Goal: Task Accomplishment & Management: Manage account settings

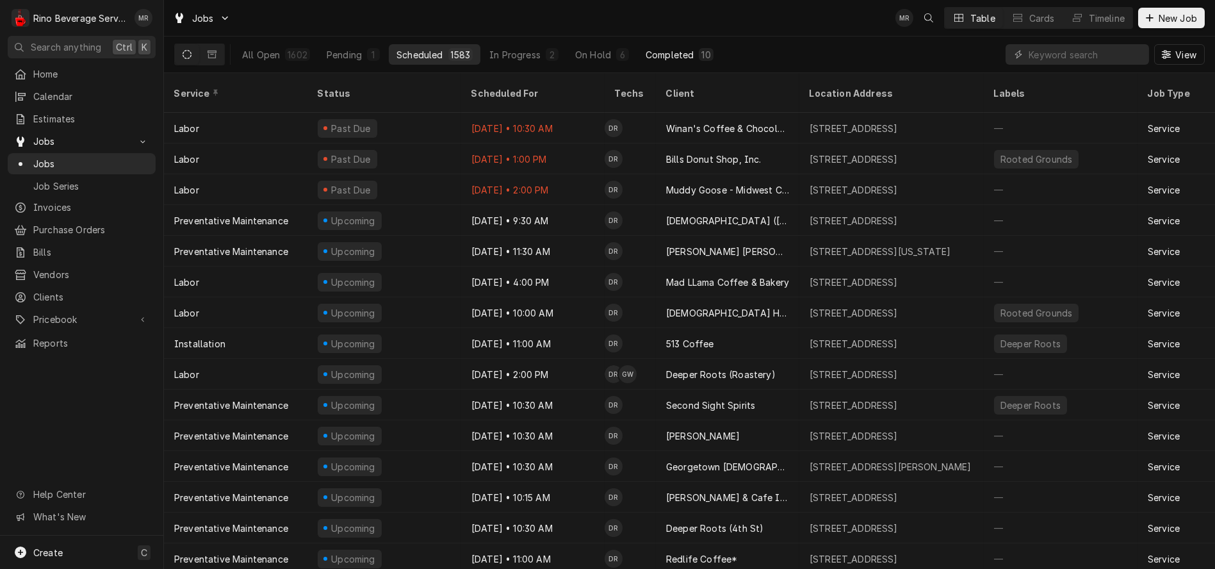
click at [664, 51] on div "Completed" at bounding box center [670, 54] width 48 height 13
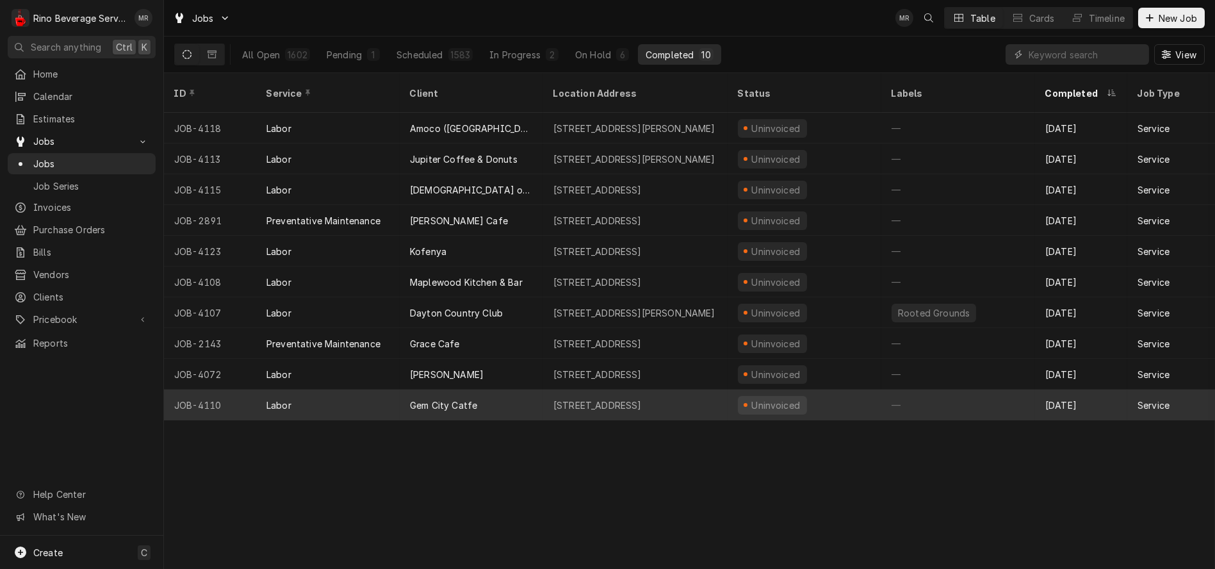
click at [511, 392] on div "Gem City Catfe" at bounding box center [472, 405] width 144 height 31
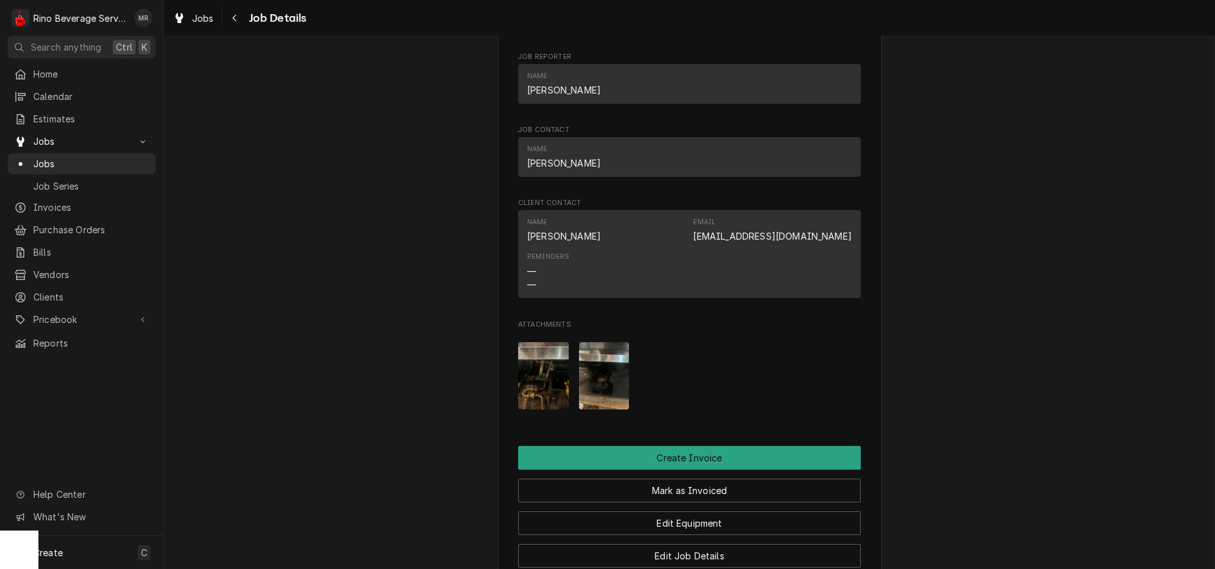
scroll to position [783, 0]
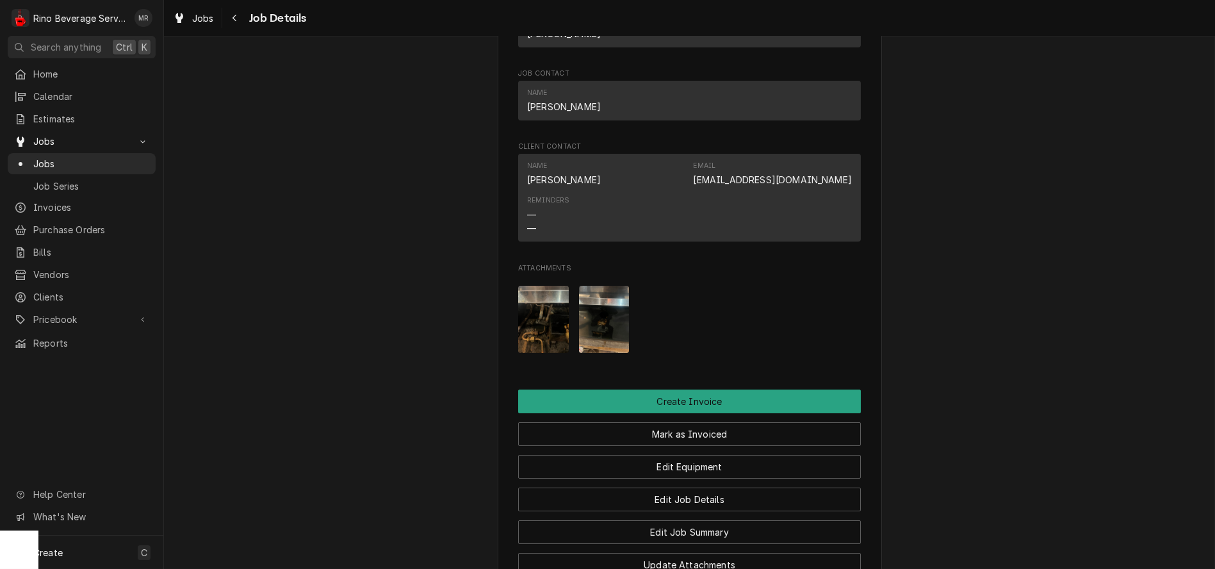
click at [546, 341] on img "Attachments" at bounding box center [543, 319] width 51 height 67
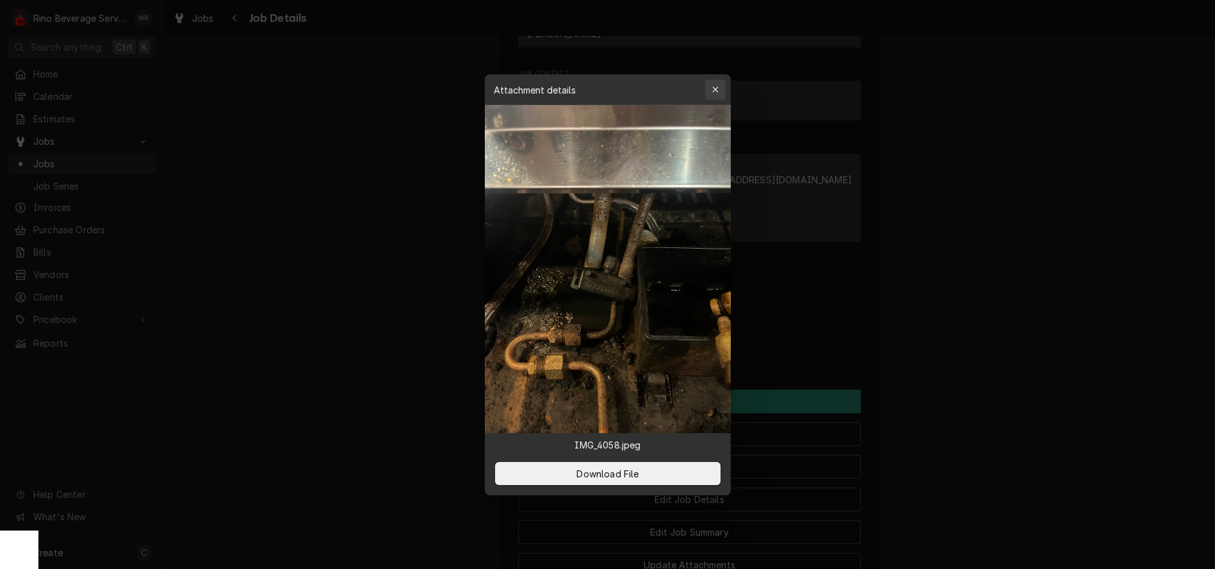
click at [714, 86] on icon "button" at bounding box center [715, 89] width 7 height 9
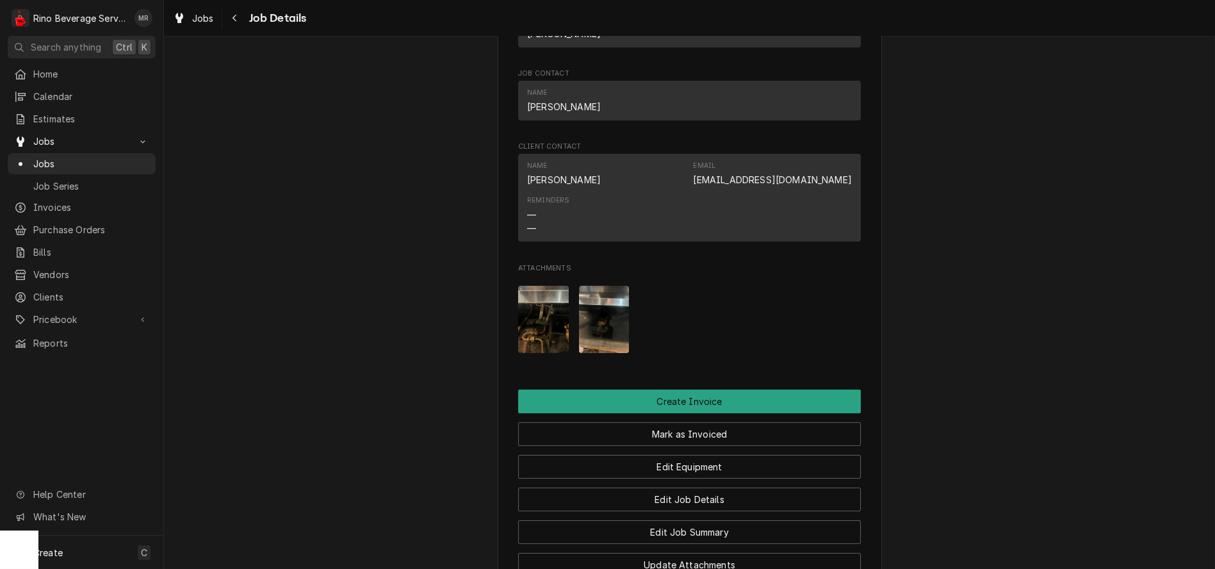
click at [595, 341] on img "Attachments" at bounding box center [604, 319] width 51 height 67
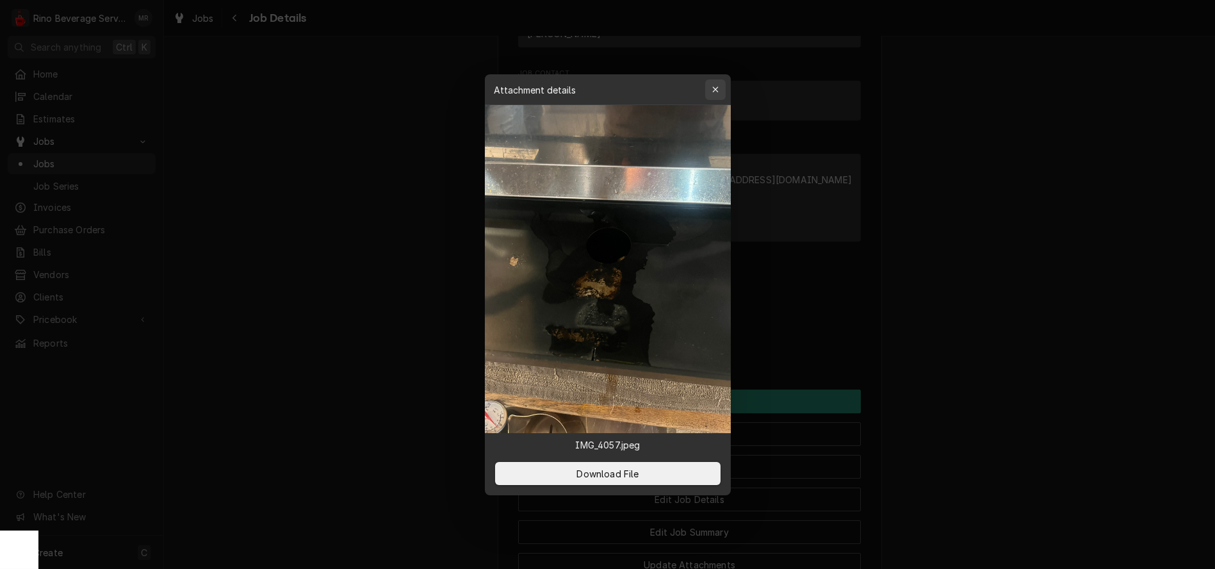
click at [712, 85] on icon "button" at bounding box center [715, 89] width 7 height 9
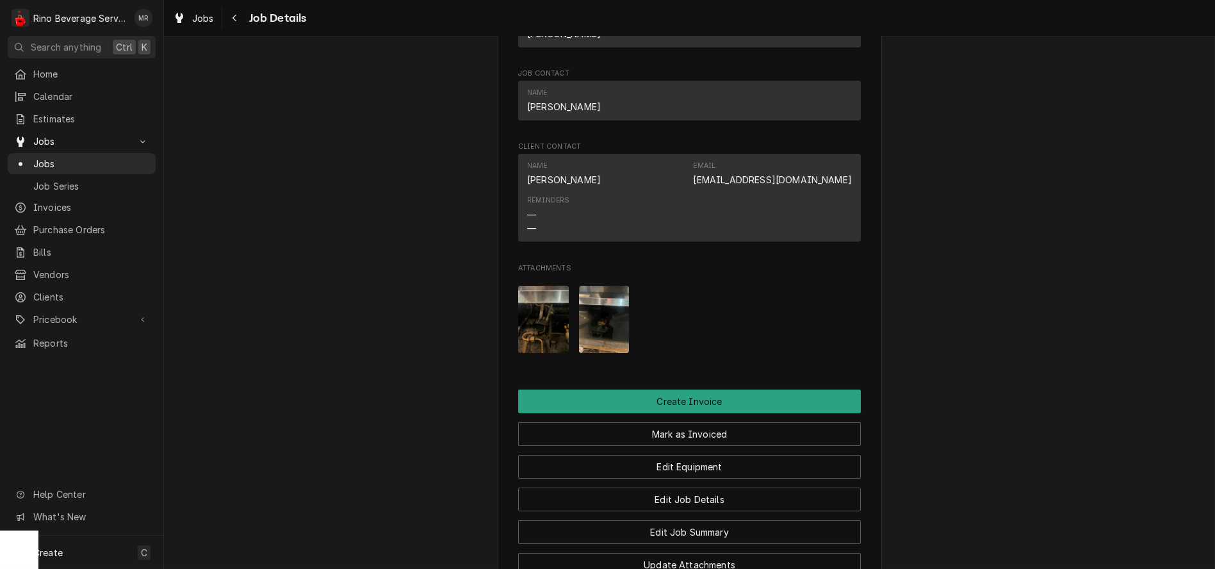
click at [609, 340] on img "Attachments" at bounding box center [604, 319] width 51 height 67
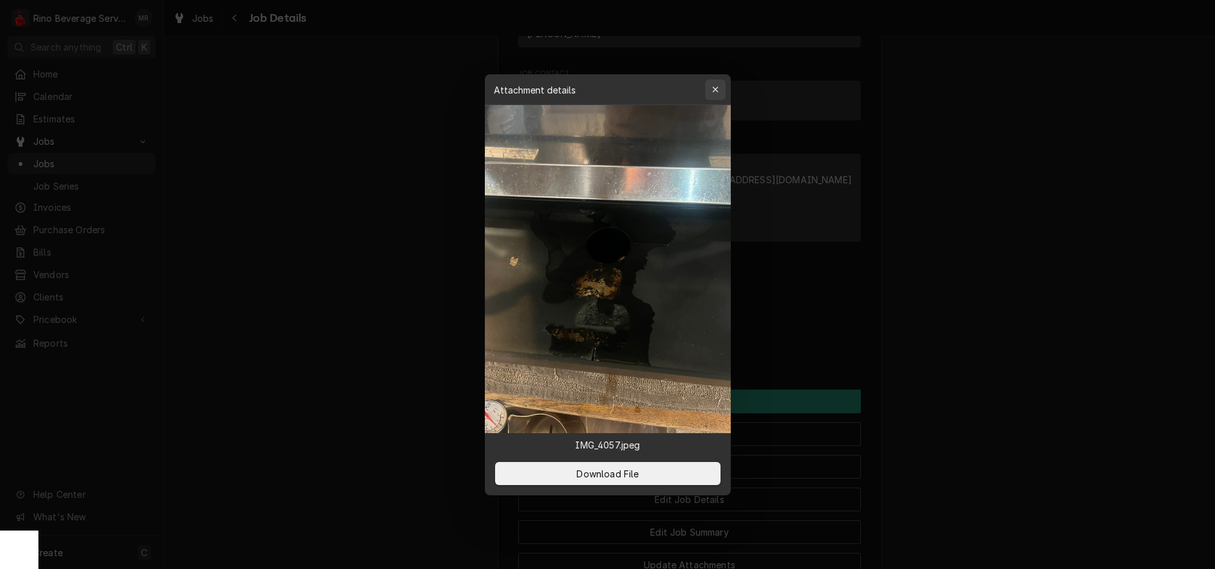
click at [714, 93] on icon "button" at bounding box center [715, 89] width 7 height 9
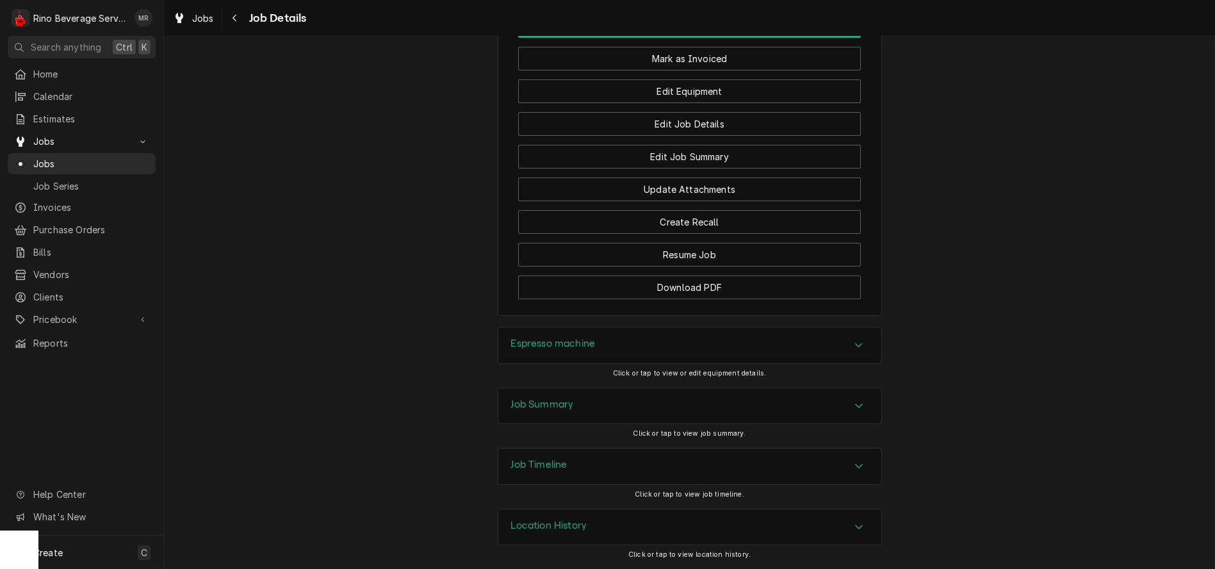
scroll to position [1177, 0]
click at [716, 416] on div "Job Summary" at bounding box center [689, 406] width 383 height 36
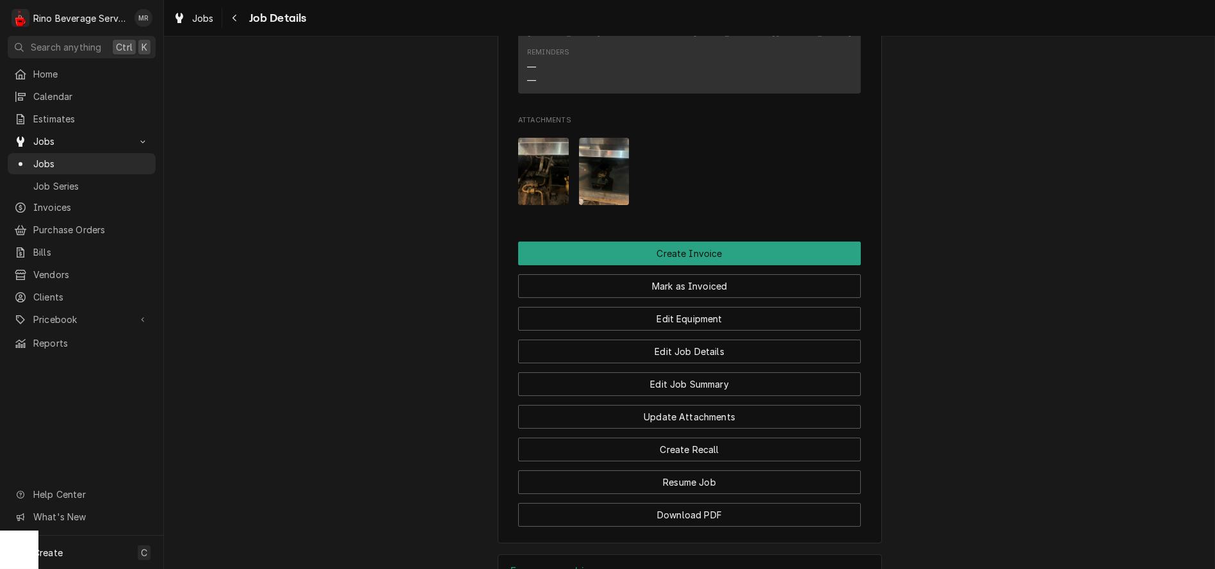
scroll to position [964, 0]
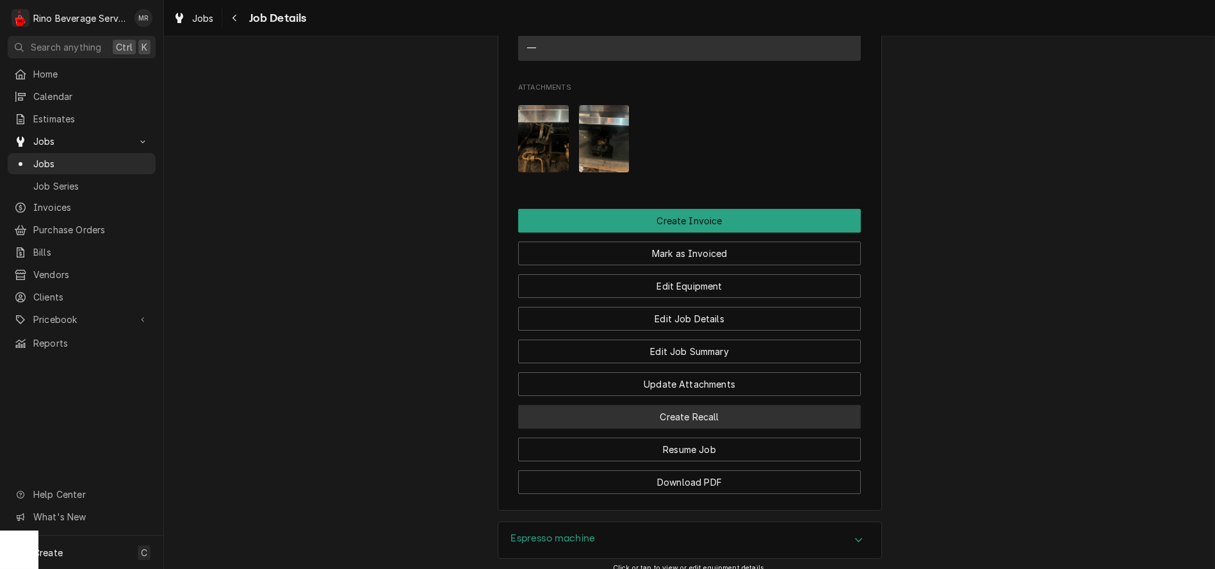
click at [651, 429] on button "Create Recall" at bounding box center [689, 417] width 343 height 24
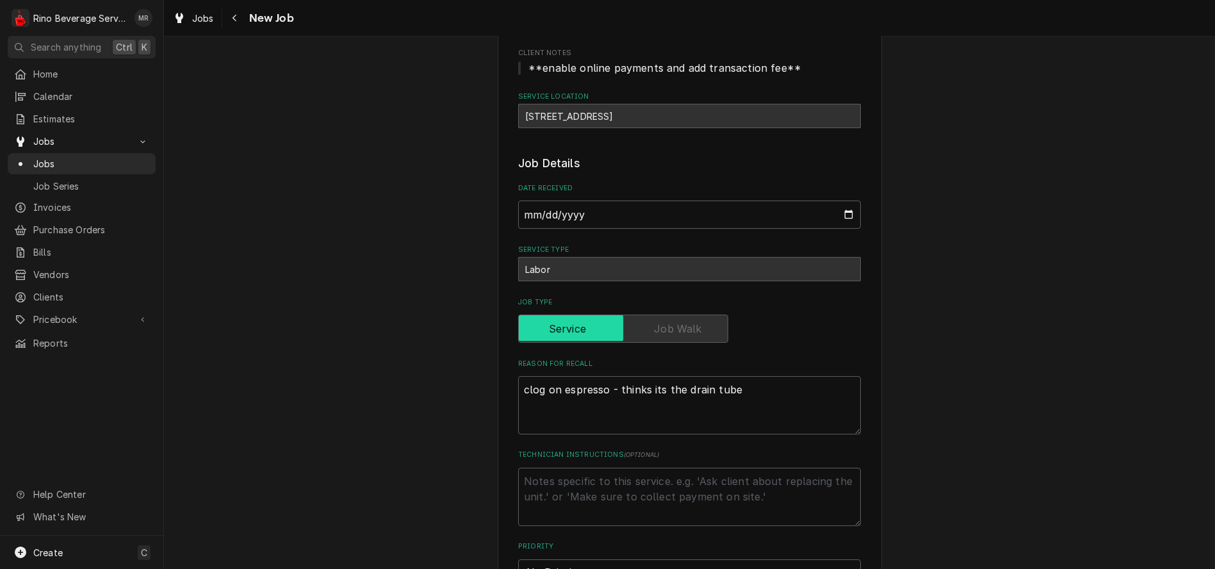
scroll to position [213, 0]
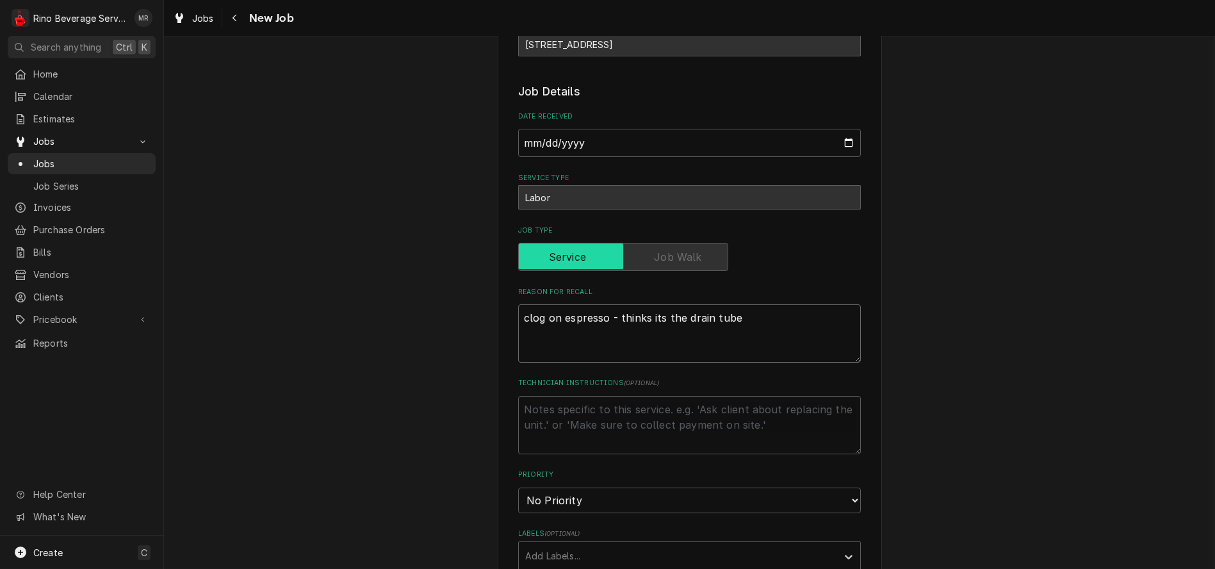
click at [743, 319] on textarea "clog on espresso - thinks its the drain tube" at bounding box center [689, 333] width 343 height 58
type textarea "x"
type textarea "clog on espresso - thinks its the drain tub"
type textarea "x"
type textarea "clog on espresso - thinks its the drain tu"
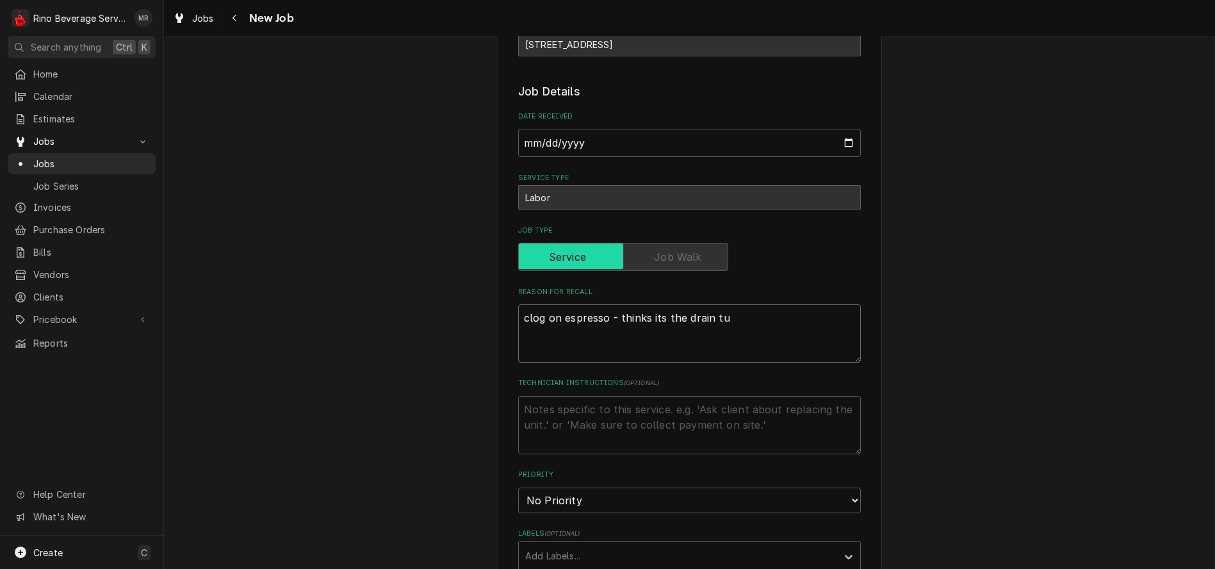
type textarea "x"
type textarea "clog on espresso - thinks its the drain t"
type textarea "x"
type textarea "clog on espresso - thinks its the drain"
type textarea "x"
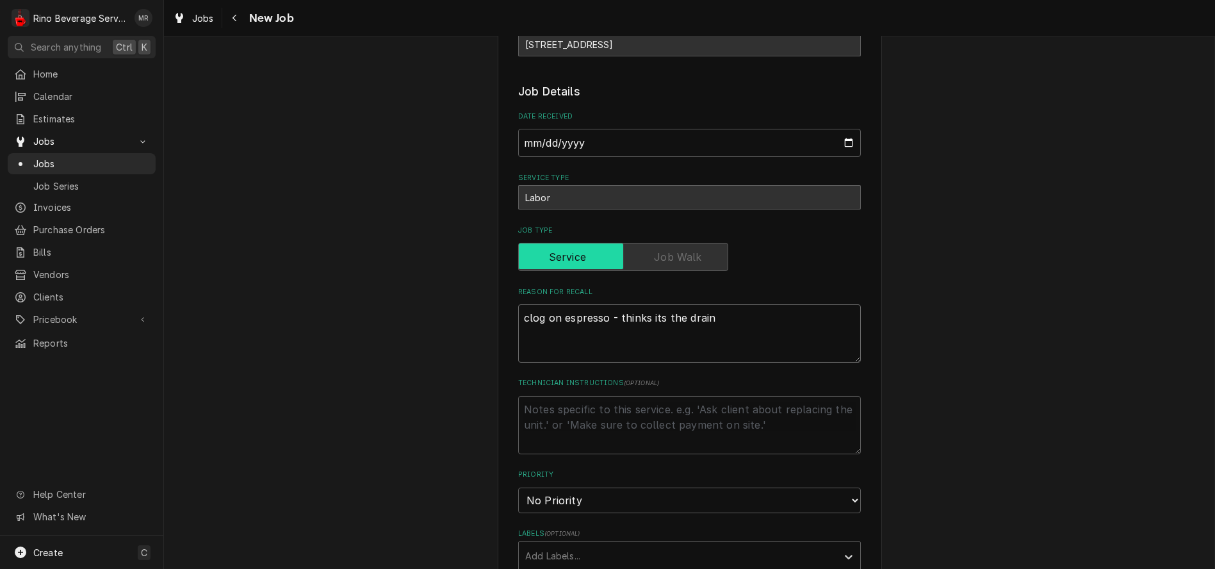
type textarea "clog on espresso - thinks its the drain"
type textarea "x"
type textarea "clog on espresso - thinks its the drai"
type textarea "x"
type textarea "clog on espresso - thinks its the dra"
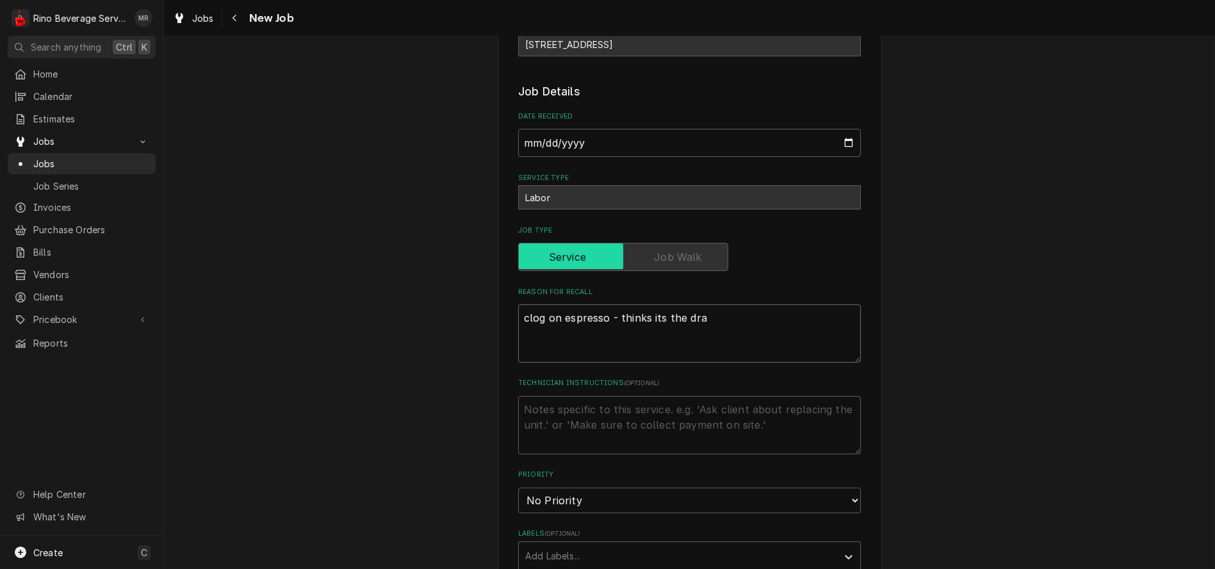
type textarea "x"
type textarea "clog on espresso - thinks its the dr"
type textarea "x"
type textarea "clog on espresso - thinks its the d"
type textarea "x"
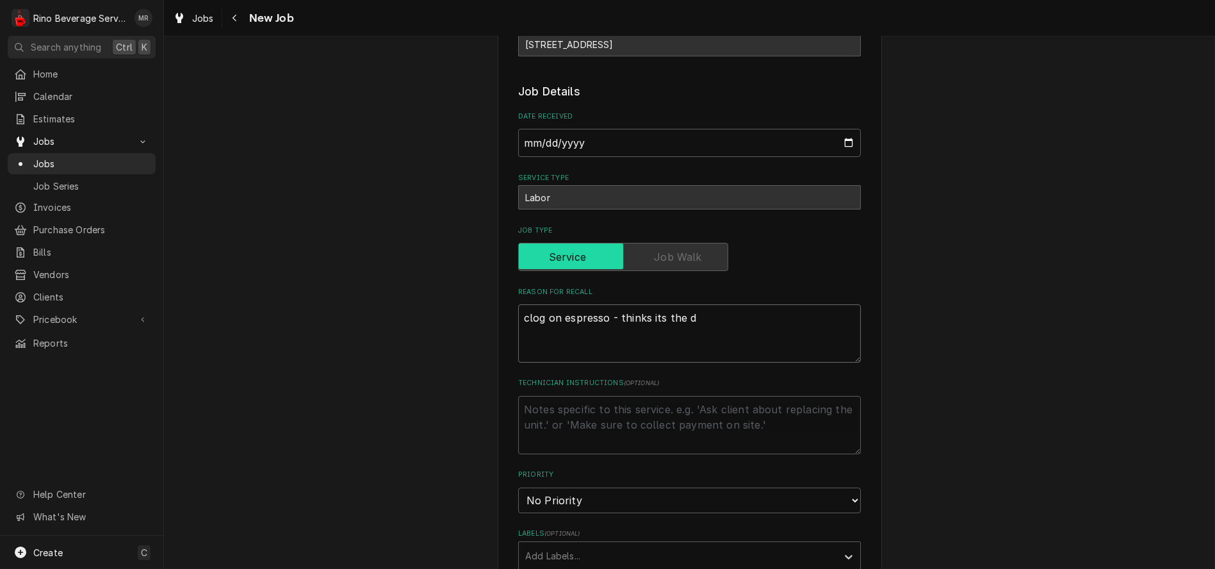
type textarea "clog on espresso - thinks its the"
type textarea "x"
type textarea "clog on espresso - thinks its the"
type textarea "x"
type textarea "clog on espresso - thinks its th"
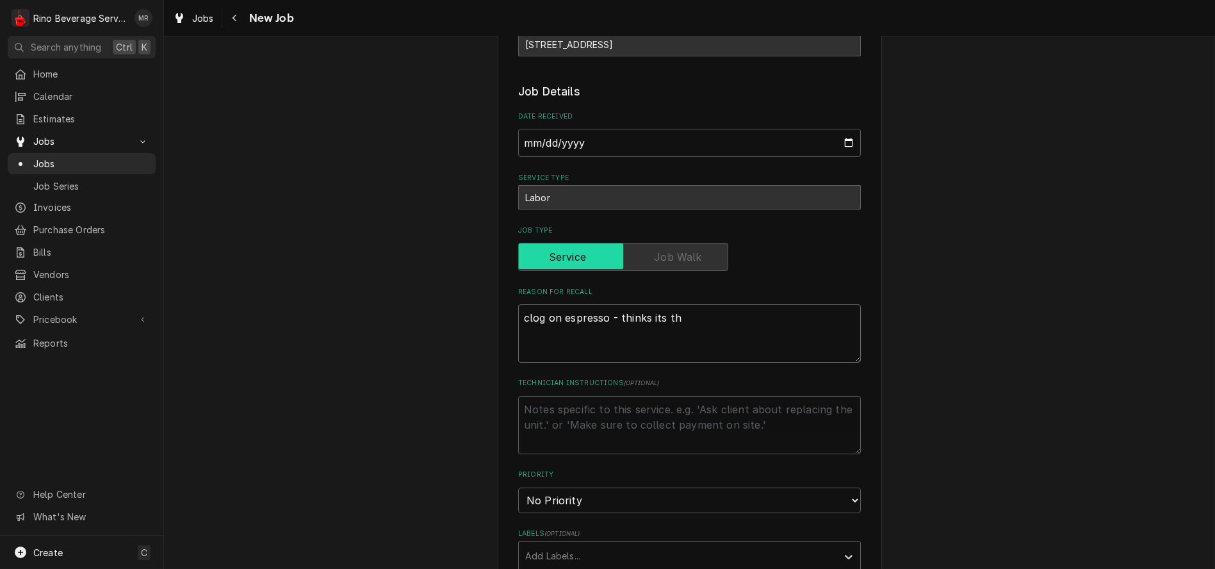
type textarea "x"
type textarea "clog on espresso - thinks its t"
type textarea "x"
type textarea "clog on espresso - thinks its"
type textarea "x"
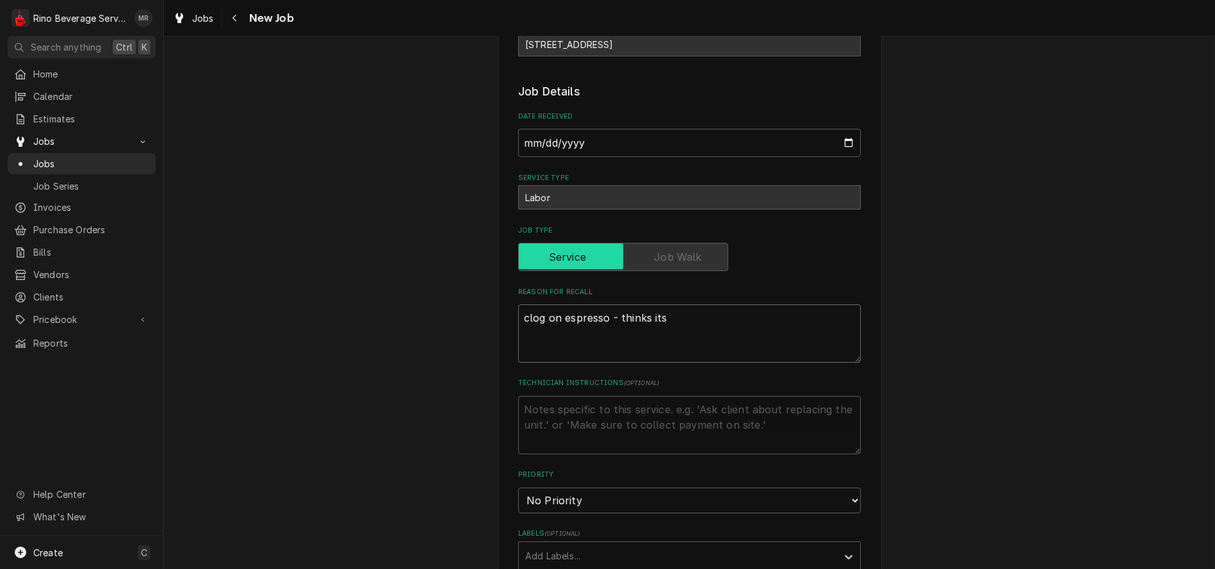
type textarea "clog on espresso - thinks its"
type textarea "x"
type textarea "clog on espresso - thinks it"
type textarea "x"
type textarea "clog on espresso - thinks i"
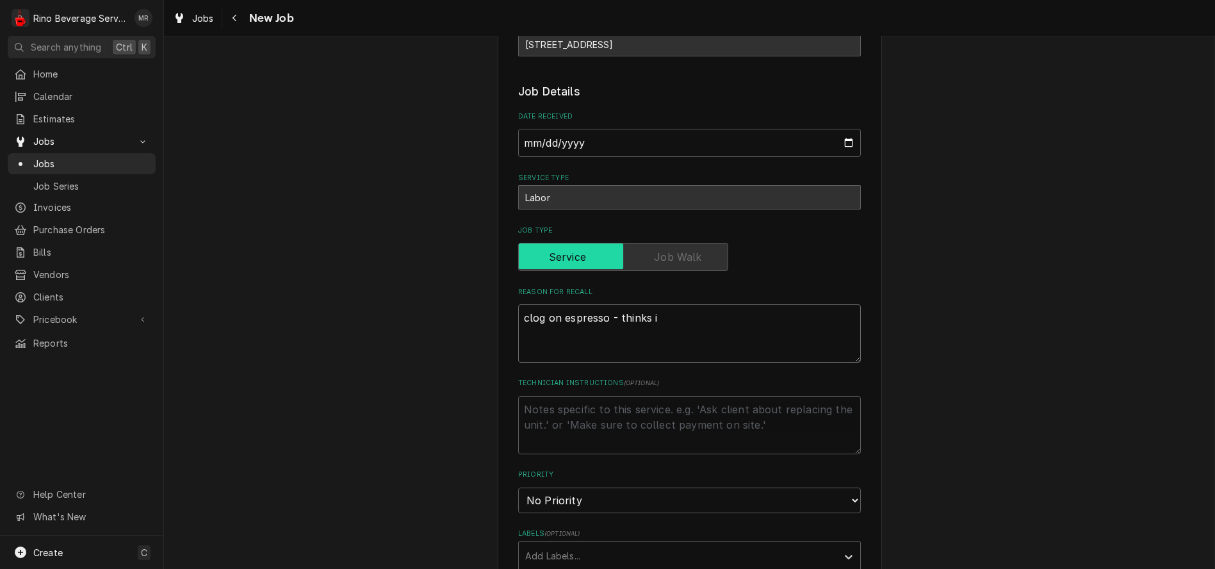
type textarea "x"
type textarea "clog on espresso - thinks"
type textarea "x"
type textarea "clog on espresso - thinks"
type textarea "x"
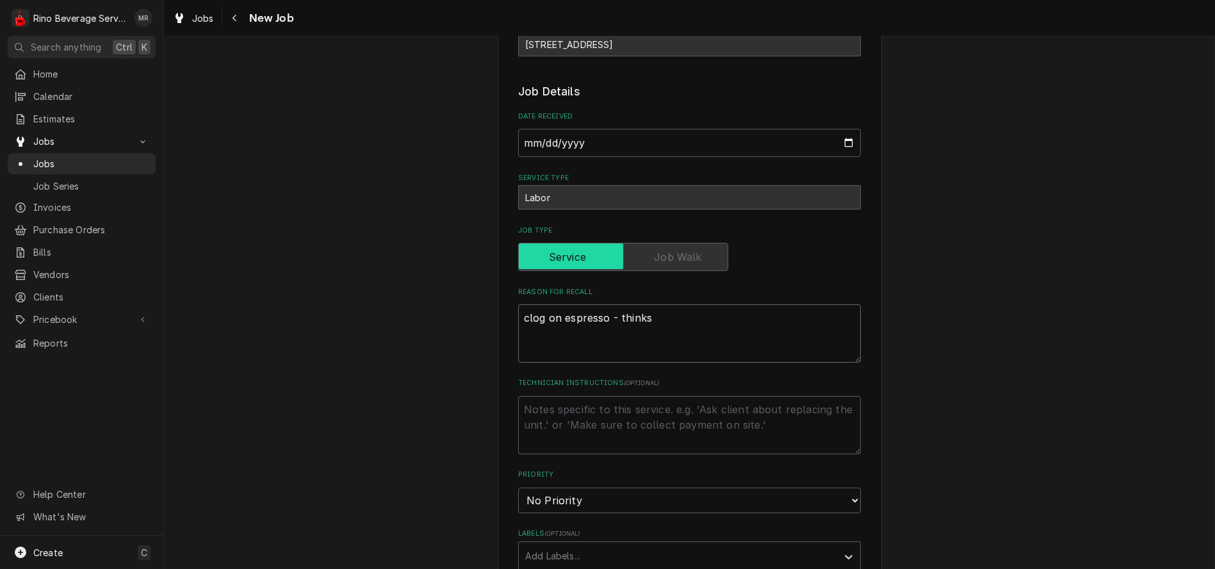
type textarea "clog on espresso - think"
type textarea "x"
type textarea "clog on espresso - thin"
type textarea "x"
type textarea "clog on espresso - thi"
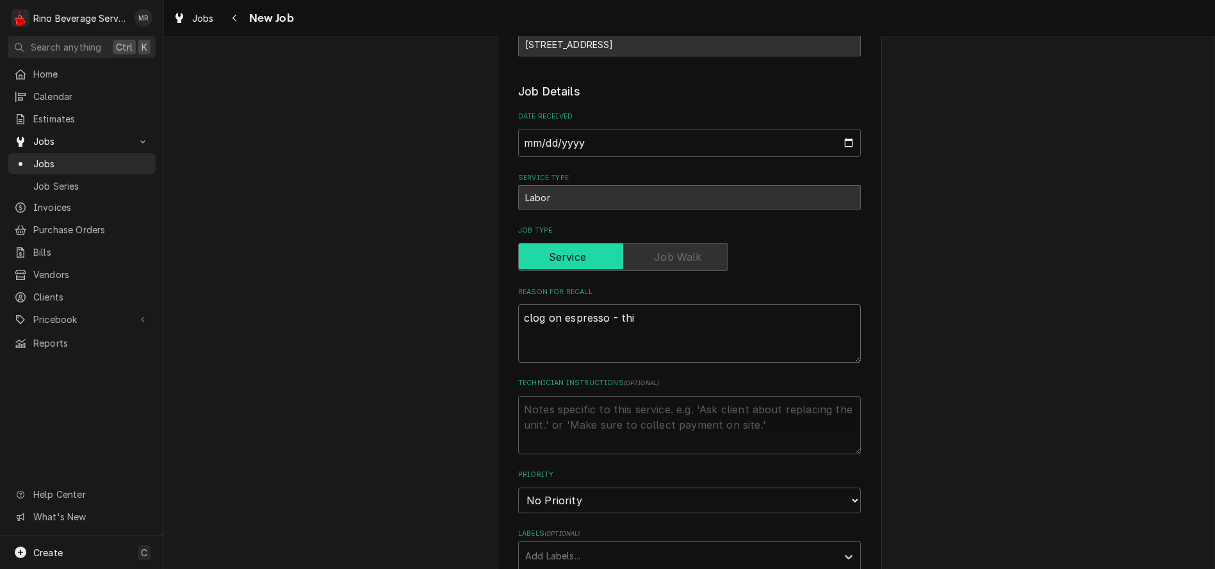
type textarea "x"
type textarea "clog on espresso - th"
type textarea "x"
type textarea "clog on espresso - t"
type textarea "x"
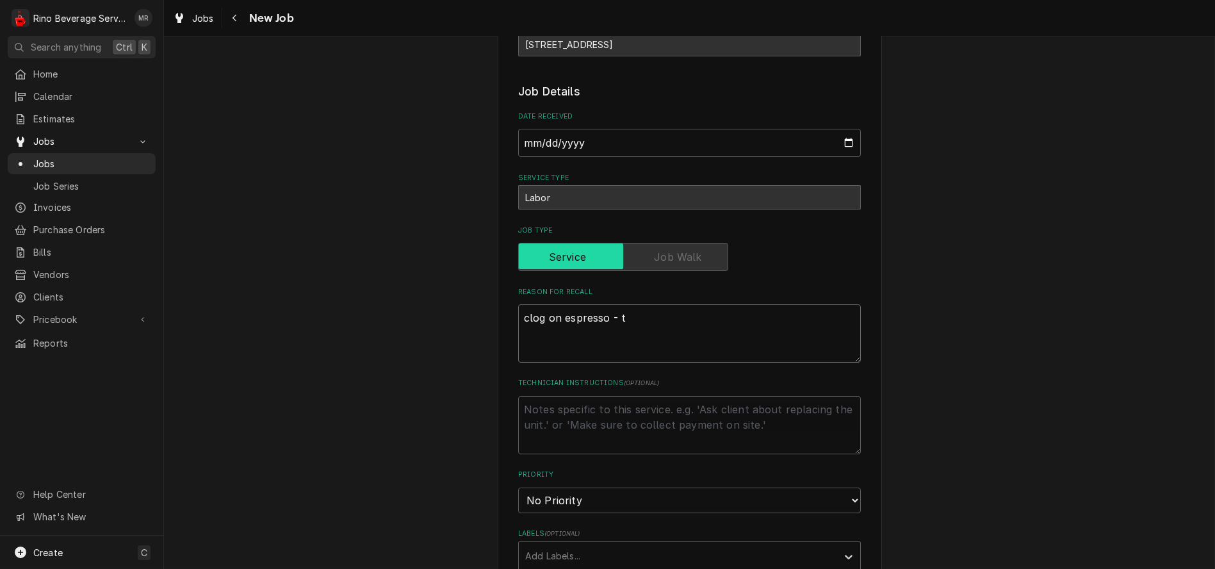
type textarea "clog on espresso -"
type textarea "x"
type textarea "clog on espresso -"
type textarea "x"
type textarea "clog on espresso"
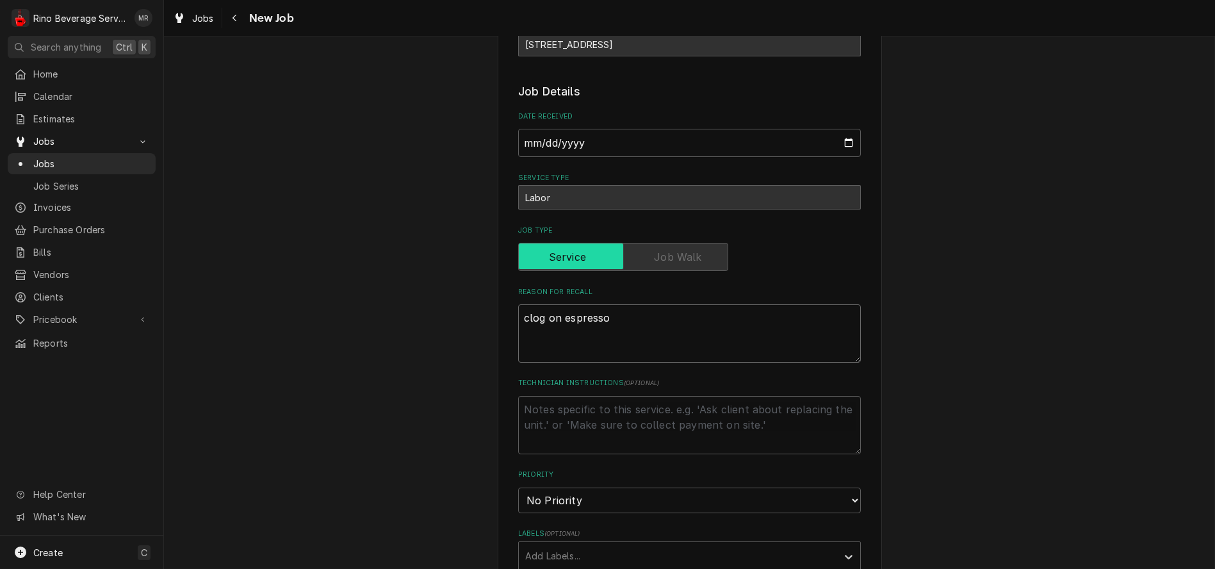
type textarea "x"
type textarea "clog on espress"
type textarea "x"
type textarea "clog on espres"
type textarea "x"
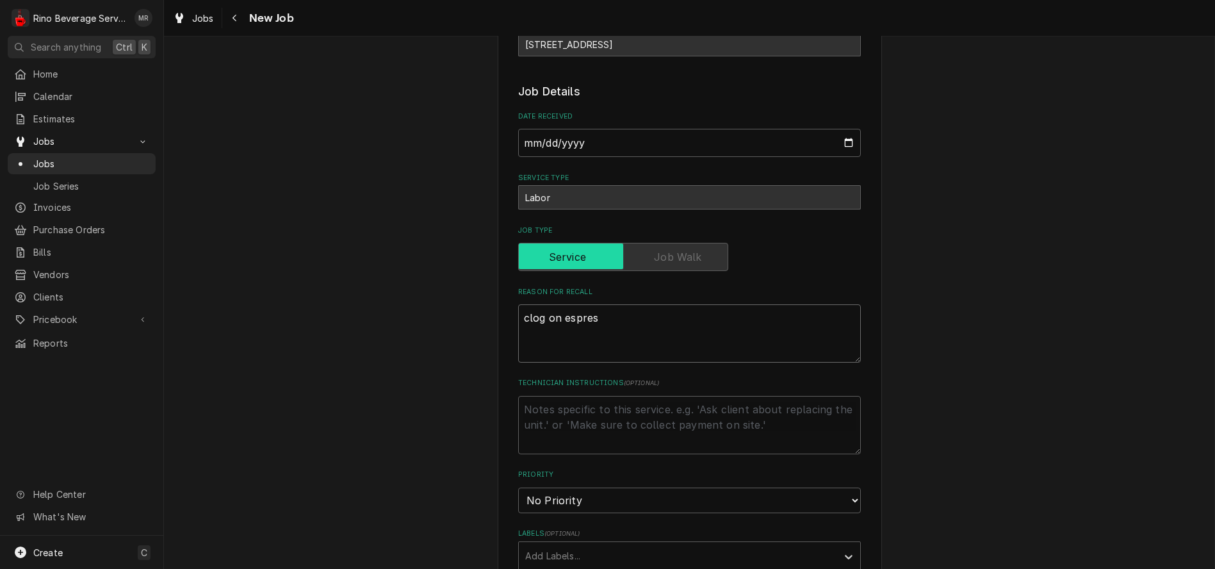
type textarea "clog on espre"
type textarea "x"
type textarea "clog on espr"
type textarea "x"
type textarea "clog on esp"
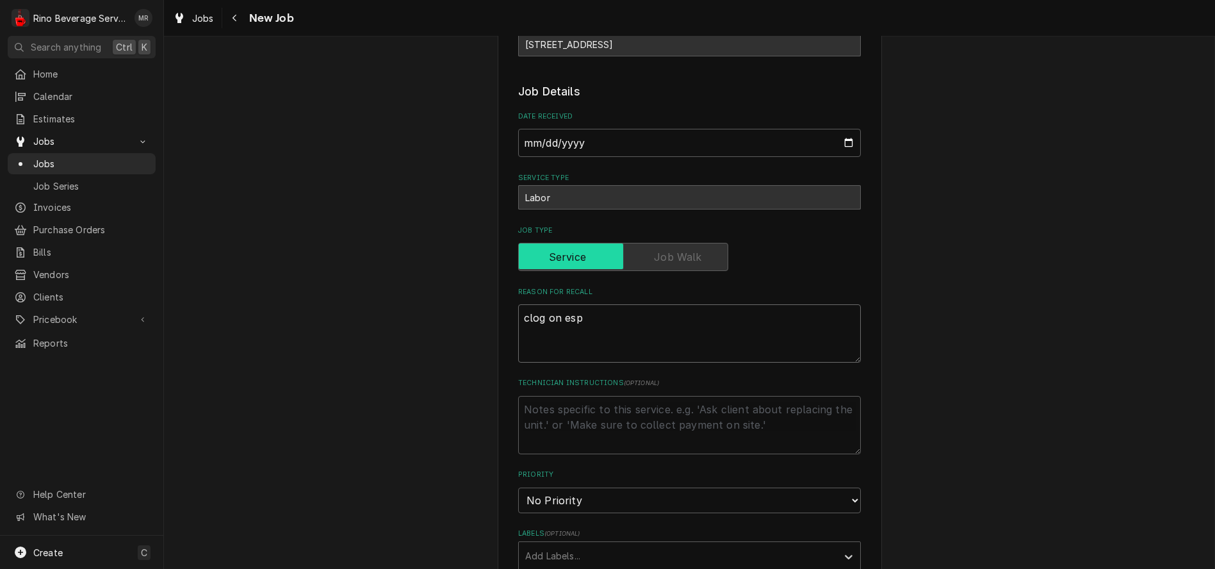
type textarea "x"
type textarea "clog on es"
type textarea "x"
type textarea "clog on e"
type textarea "x"
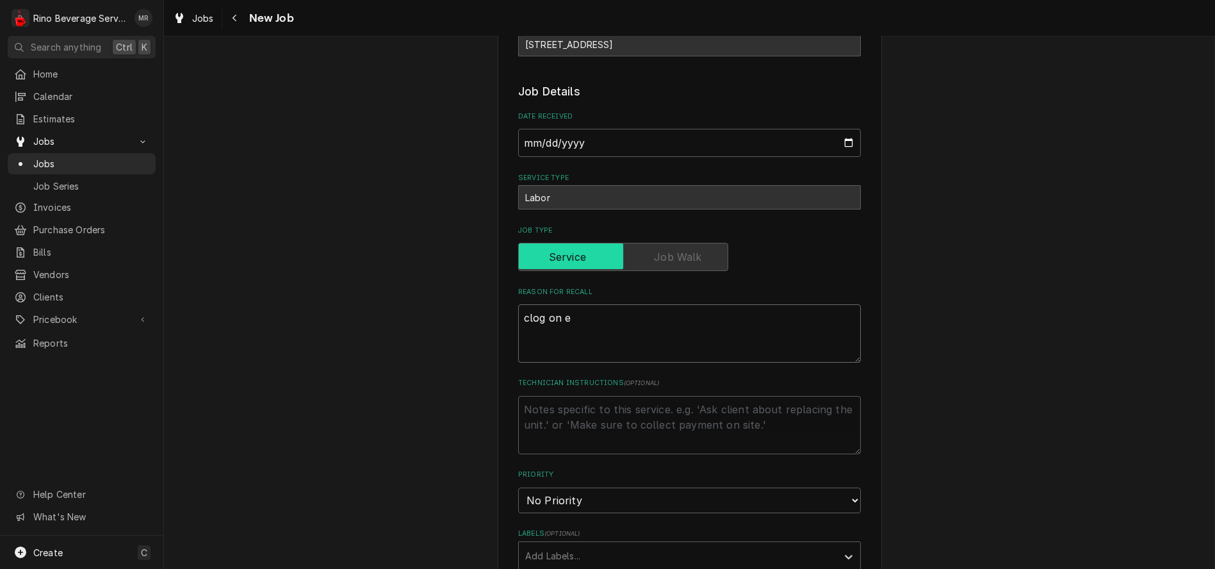
type textarea "clog on"
type textarea "x"
type textarea "clog on"
type textarea "x"
type textarea "clog o"
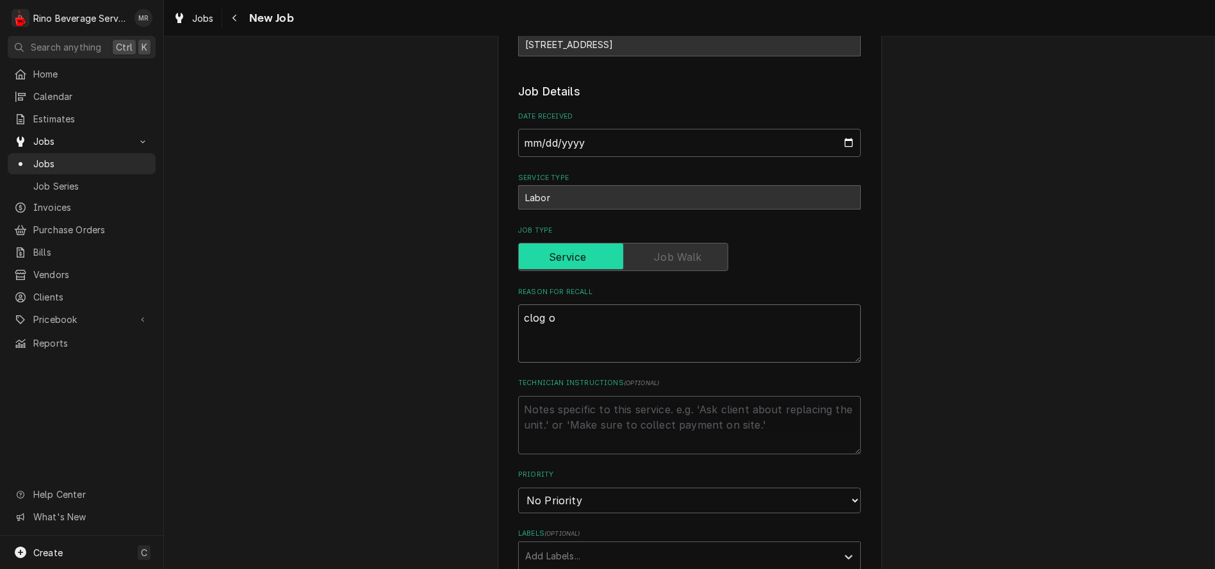
type textarea "x"
type textarea "clog"
type textarea "x"
type textarea "clog"
type textarea "x"
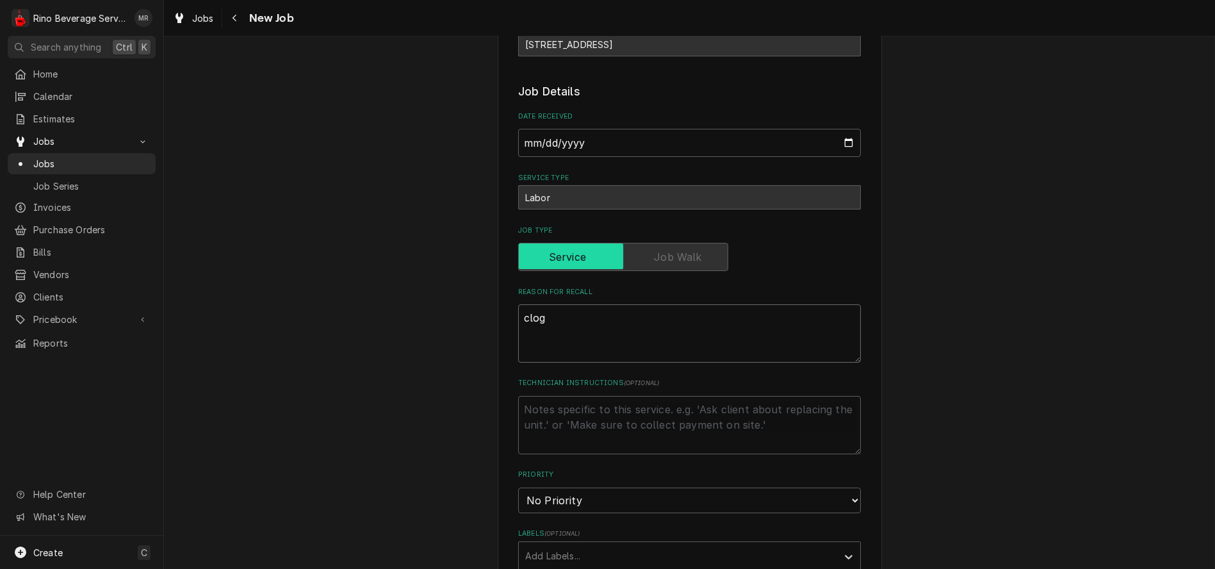
type textarea "clo"
type textarea "x"
type textarea "cl"
type textarea "x"
type textarea "c"
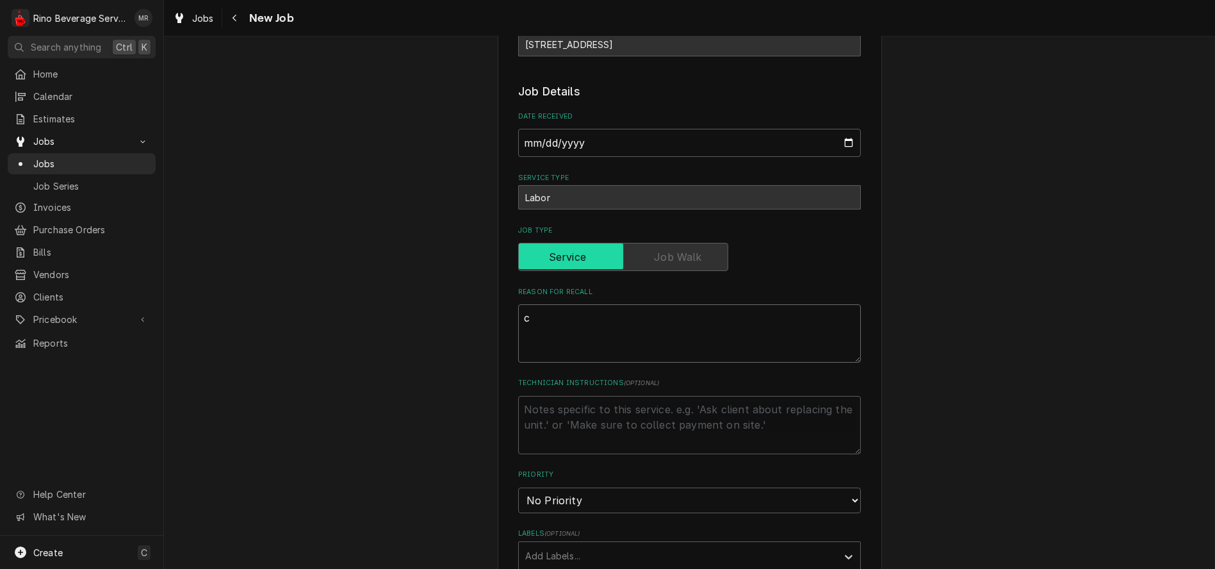
type textarea "x"
type textarea "8"
type textarea "x"
type textarea "8/"
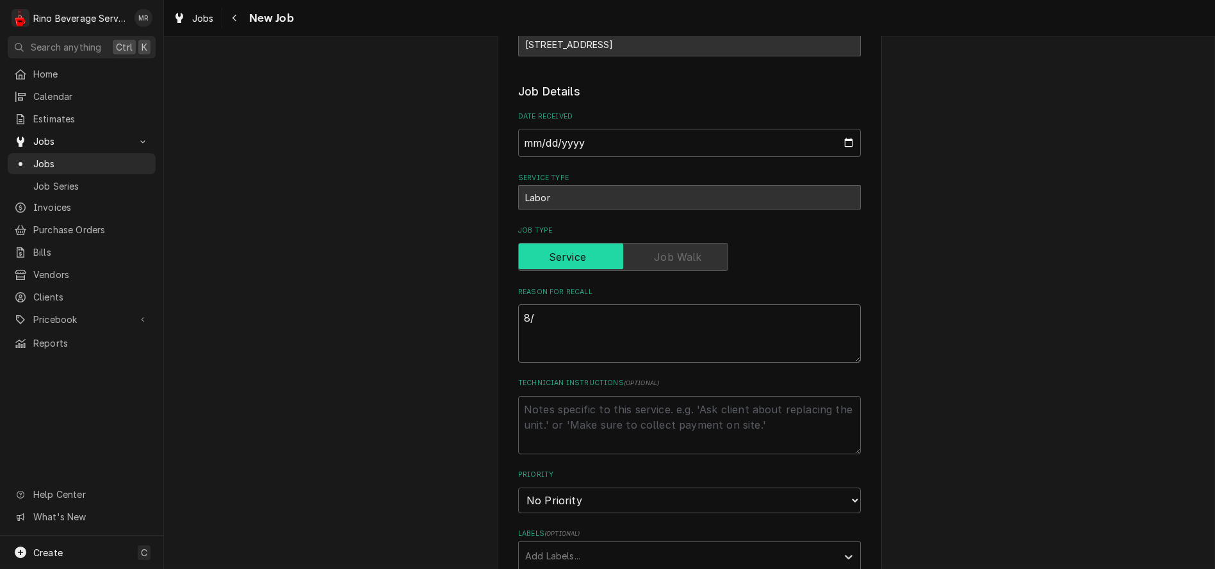
type textarea "x"
type textarea "8/1"
type textarea "x"
type textarea "8/15"
type textarea "x"
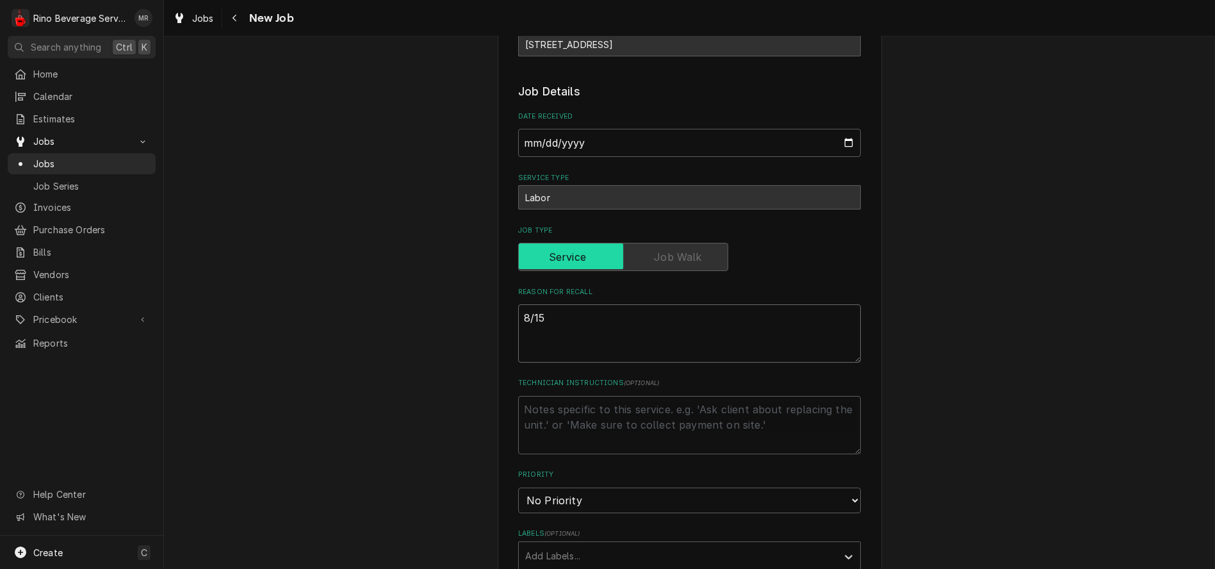
type textarea "8/15"
type textarea "x"
type textarea "8/15 C"
type textarea "x"
type textarea "8/15 Ca"
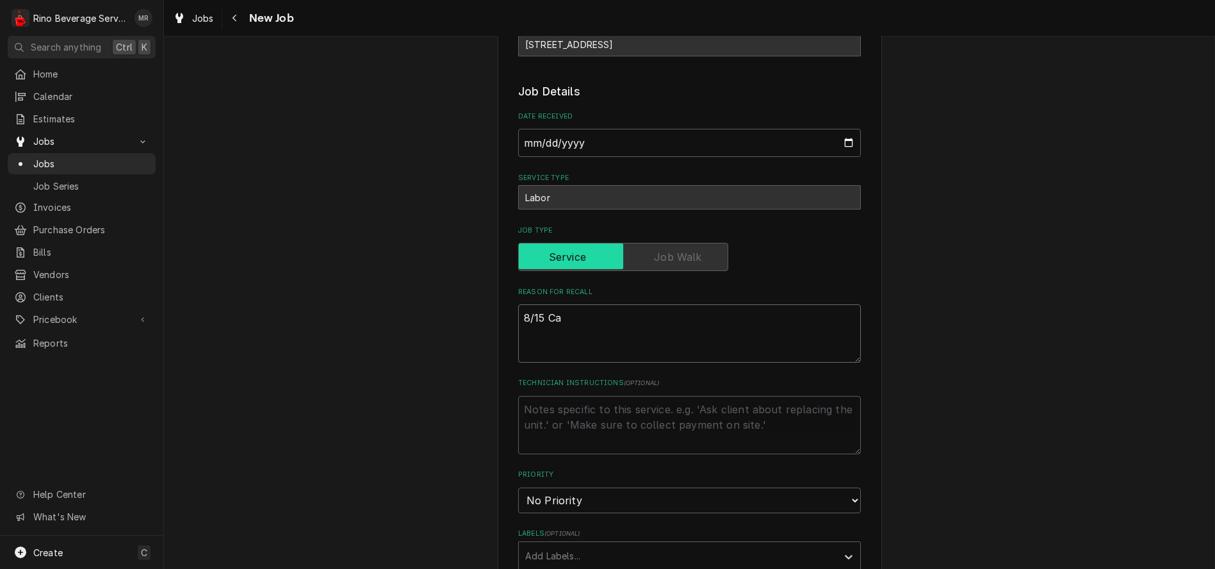
type textarea "x"
type textarea "8/15 Cal"
type textarea "x"
type textarea "8/15 Call"
type textarea "x"
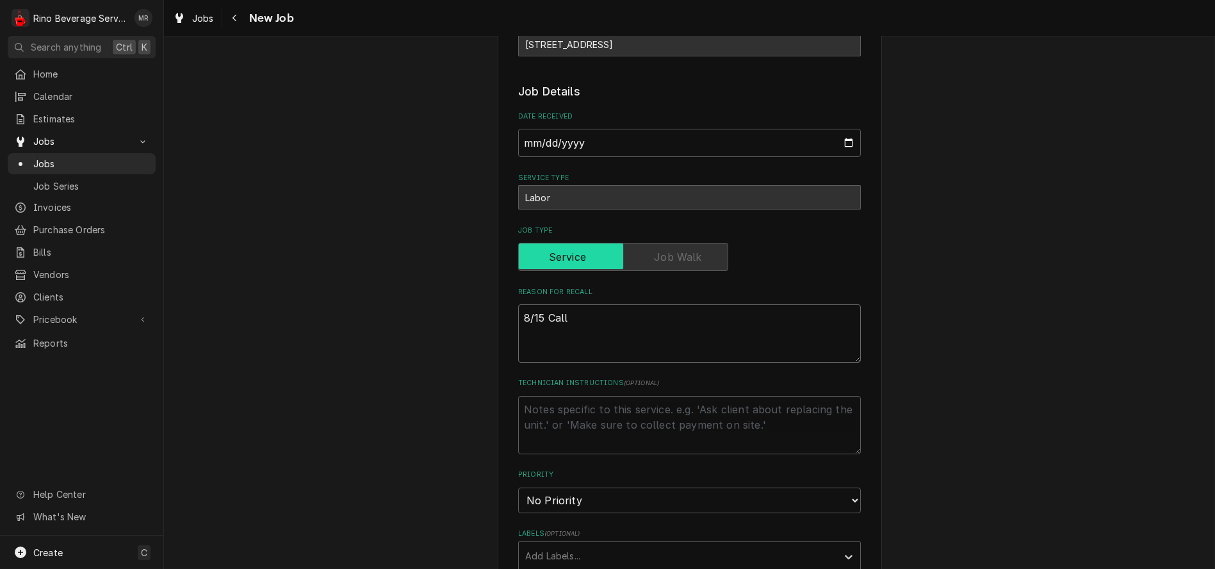
type textarea "8/15 Calle"
type textarea "x"
type textarea "8/15 Called"
type textarea "x"
type textarea "8/15 Called"
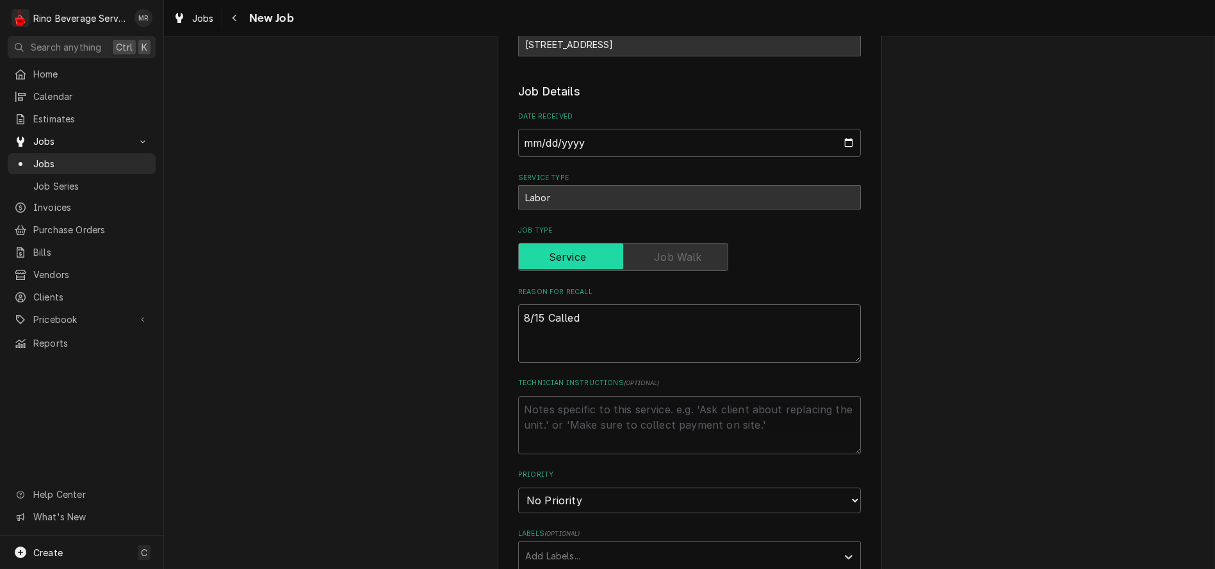
type textarea "x"
type textarea "8/15 Called b"
type textarea "x"
type textarea "8/15 Called ba"
type textarea "x"
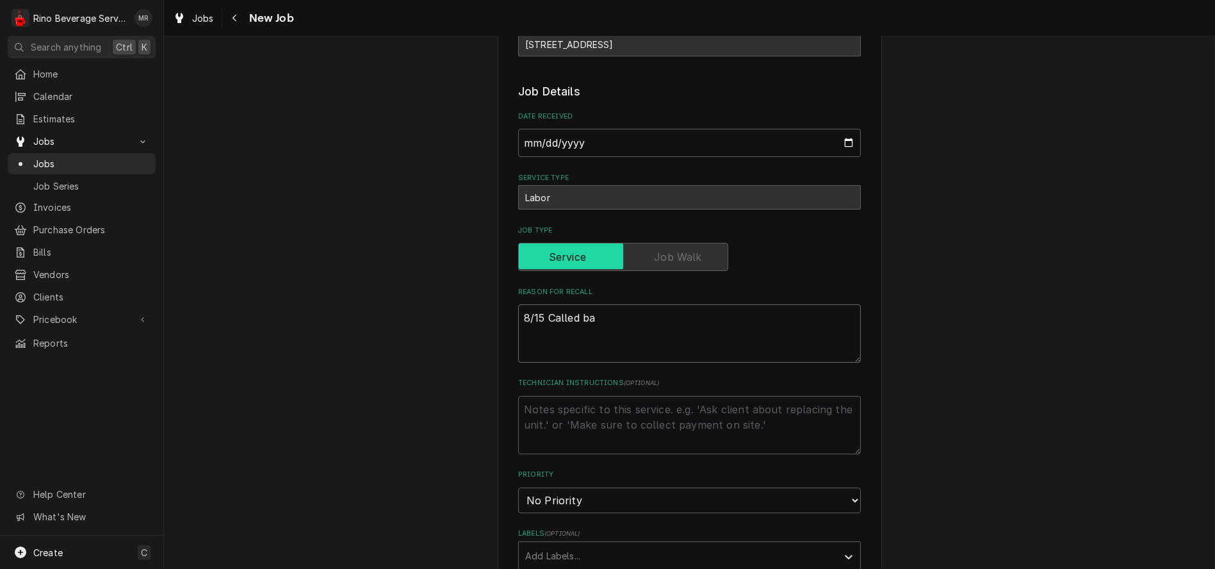
type textarea "8/15 Called bac"
type textarea "x"
type textarea "8/15 Called back"
type textarea "x"
type textarea "8/15 Called back"
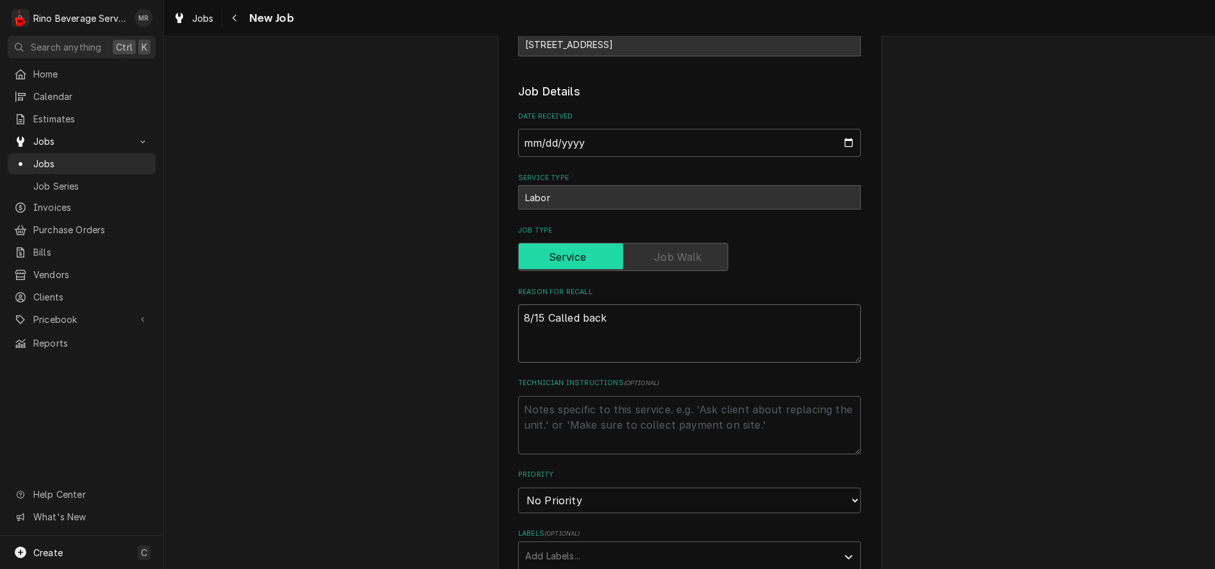
type textarea "x"
type textarea "8/15 Called back s"
type textarea "x"
type textarea "8/15 Called back sa"
type textarea "x"
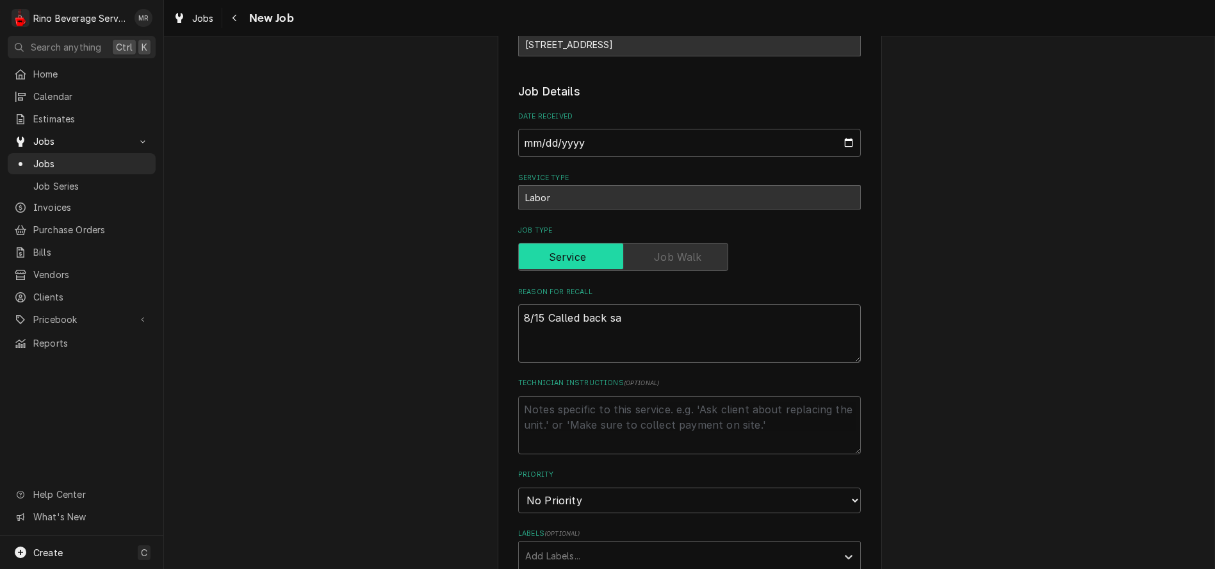
type textarea "8/15 Called back say"
type textarea "x"
type textarea "8/15 Called back sayi"
type textarea "x"
type textarea "8/15 Called back sayin"
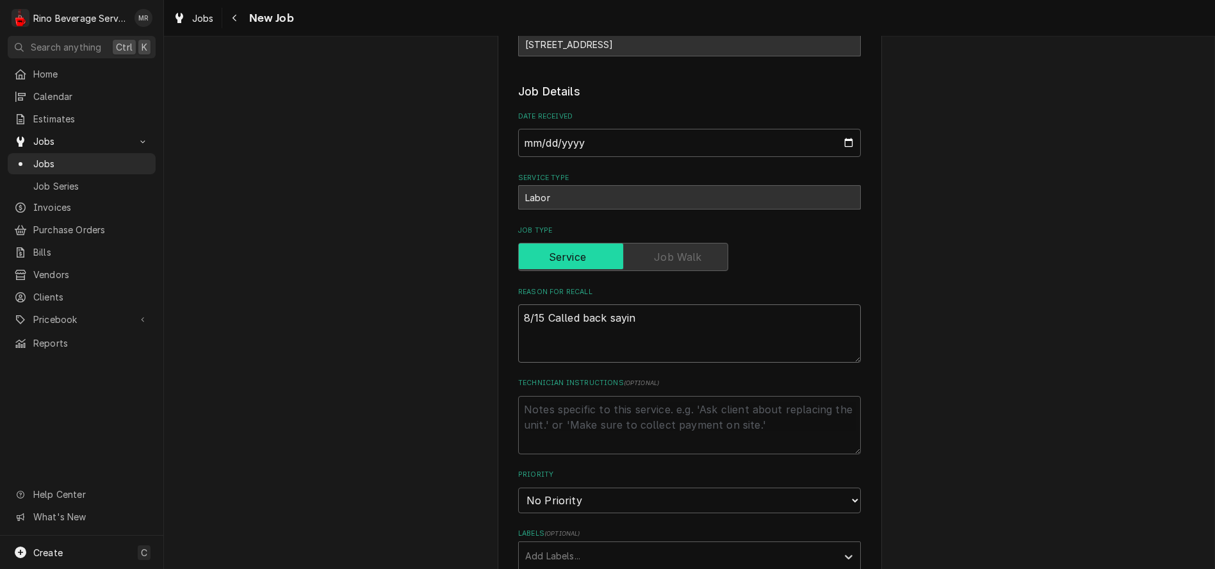
type textarea "x"
type textarea "8/15 Called back saying"
type textarea "x"
type textarea "8/15 Called back saying"
type textarea "x"
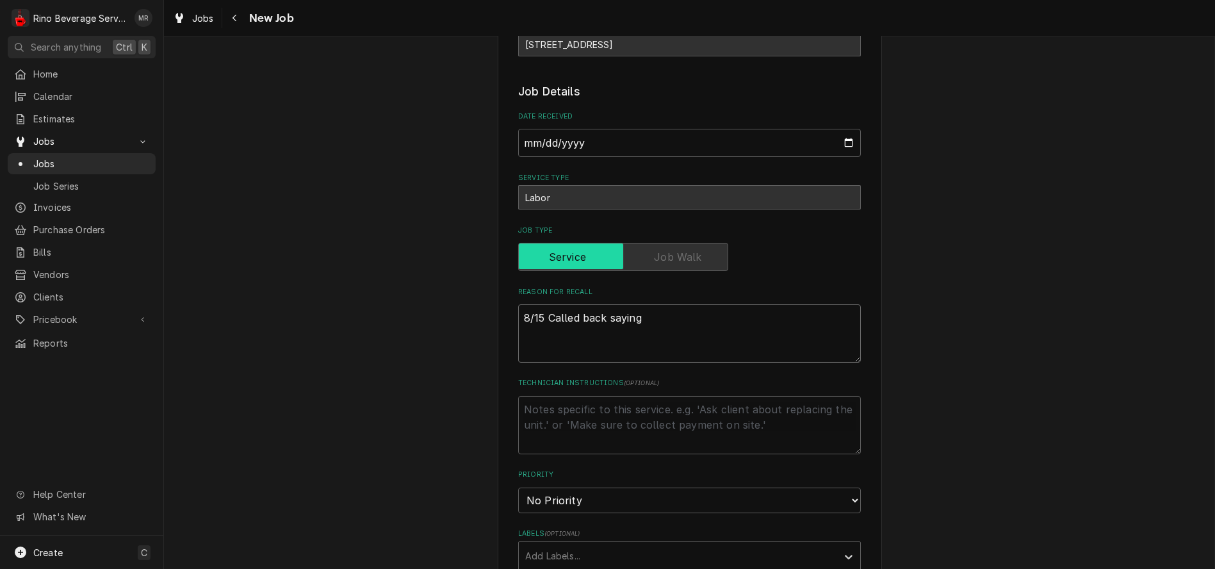
type textarea "8/15 Called back saying s"
type textarea "x"
type textarea "8/15 Called back saying so"
type textarea "x"
type textarea "8/15 Called back saying som"
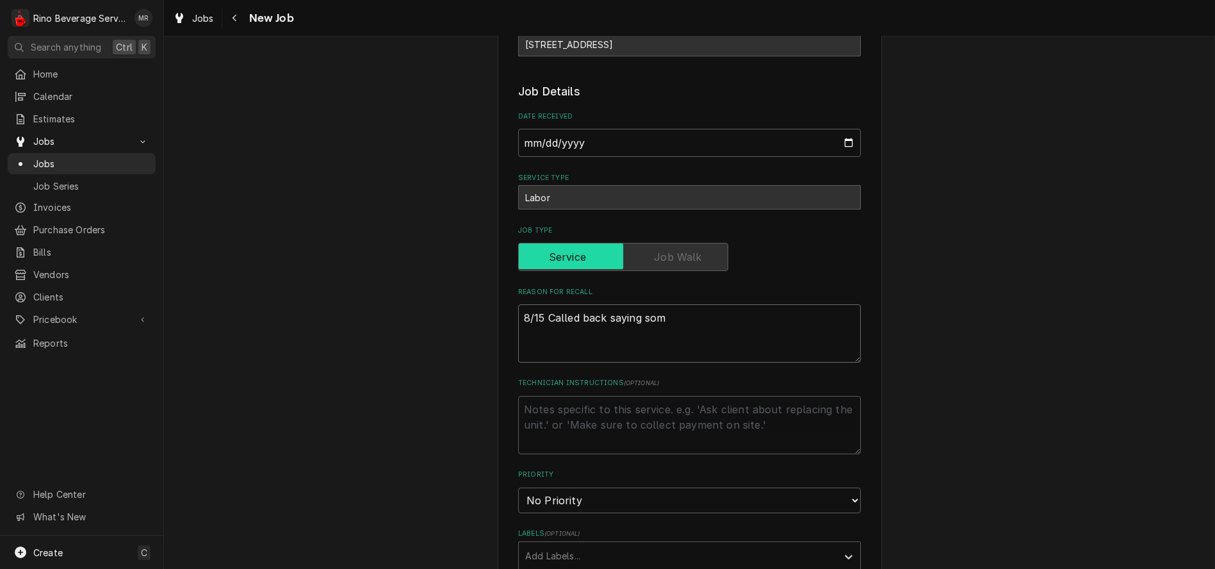
type textarea "x"
type textarea "8/15 Called back saying some"
type textarea "x"
type textarea "8/15 Called back saying somet"
type textarea "x"
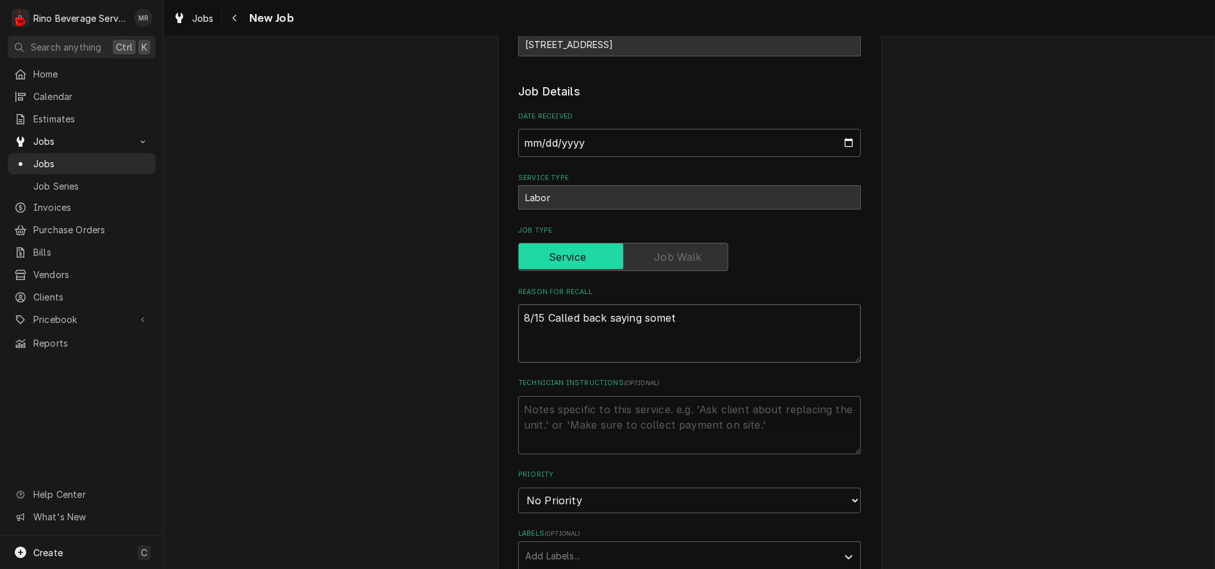
type textarea "8/15 Called back saying someth"
type textarea "x"
type textarea "8/15 Called back saying somethi"
type textarea "x"
type textarea "8/15 Called back saying somethin"
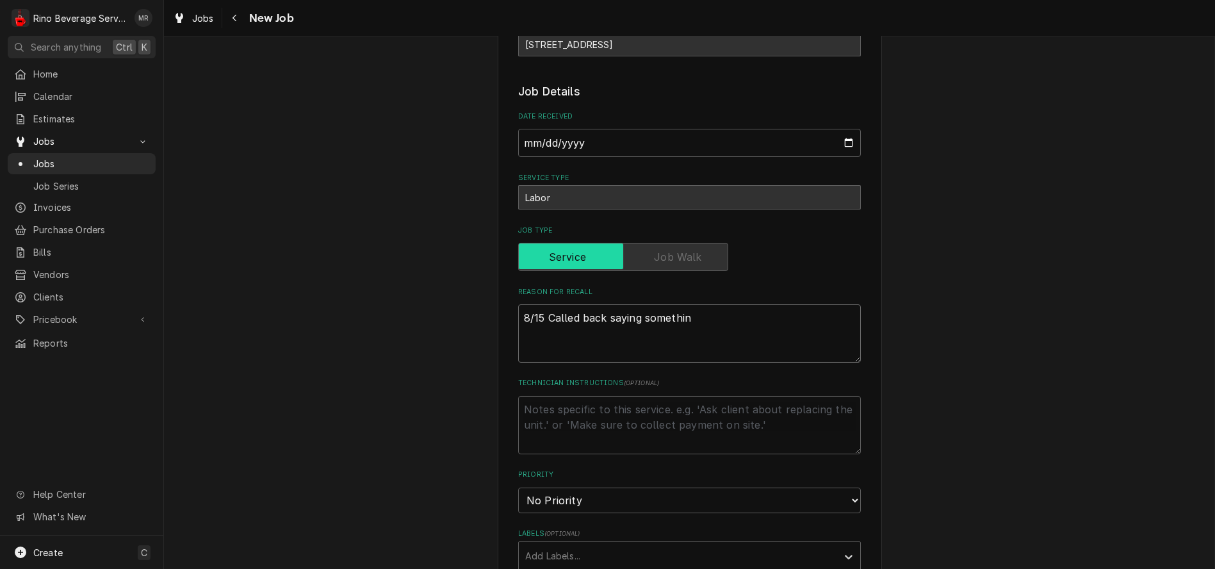
type textarea "x"
type textarea "8/15 Called back saying something"
type textarea "x"
type textarea "8/15 Called back saying something"
type textarea "x"
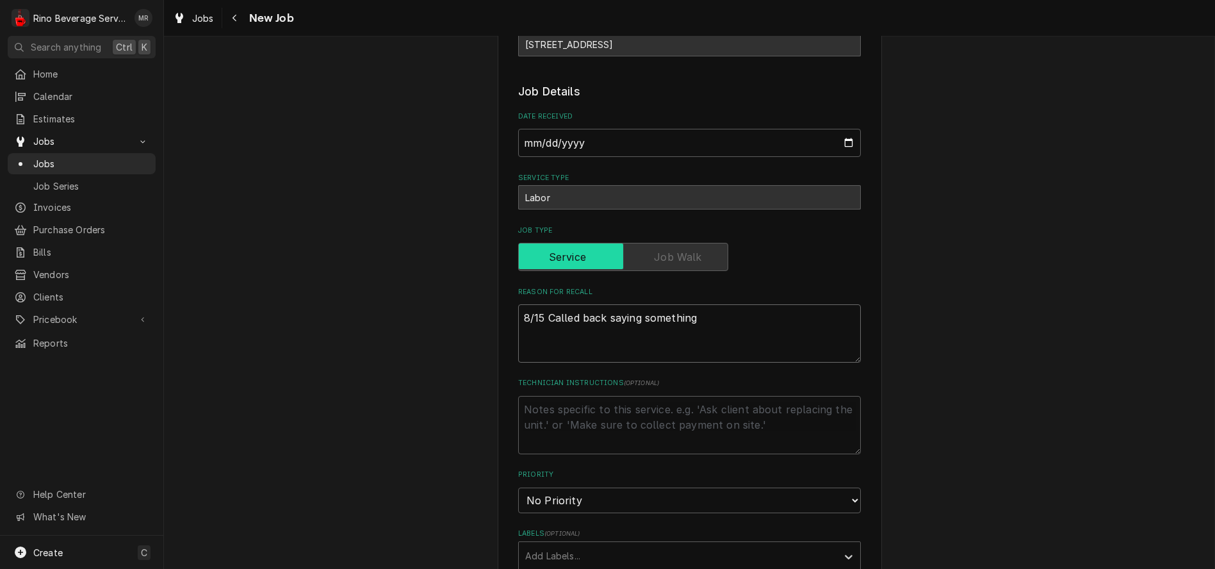
type textarea "8/15 Called back saying something s"
type textarea "x"
type textarea "8/15 Called back saying something st"
type textarea "x"
type textarea "8/15 Called back saying something sti"
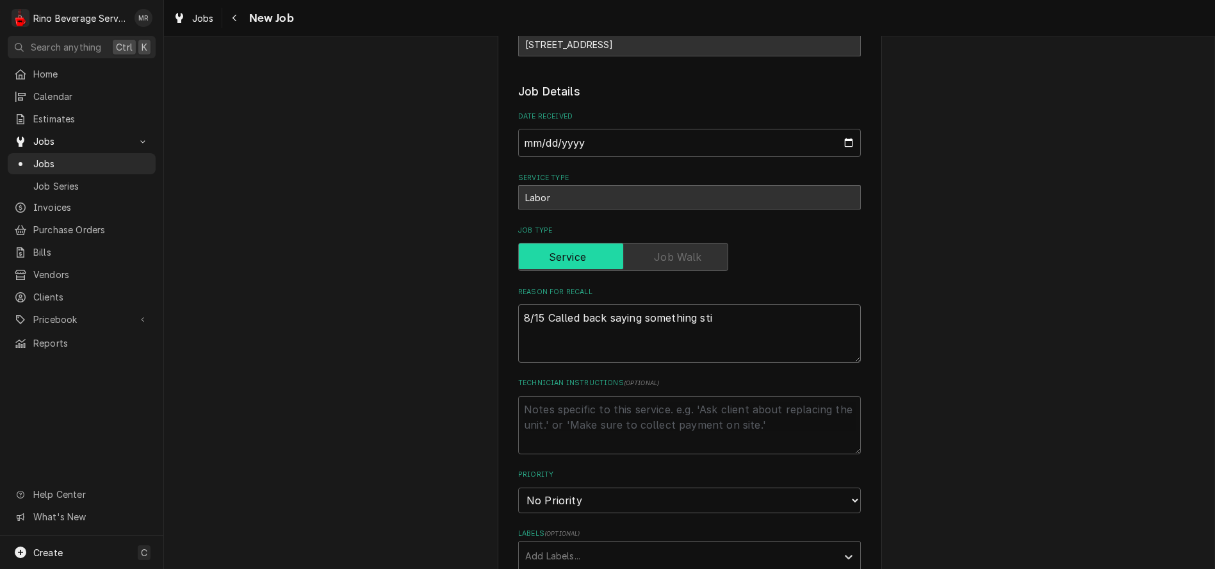
type textarea "x"
type textarea "8/15 Called back saying something stil"
type textarea "x"
type textarea "8/15 Called back saying something still"
type textarea "x"
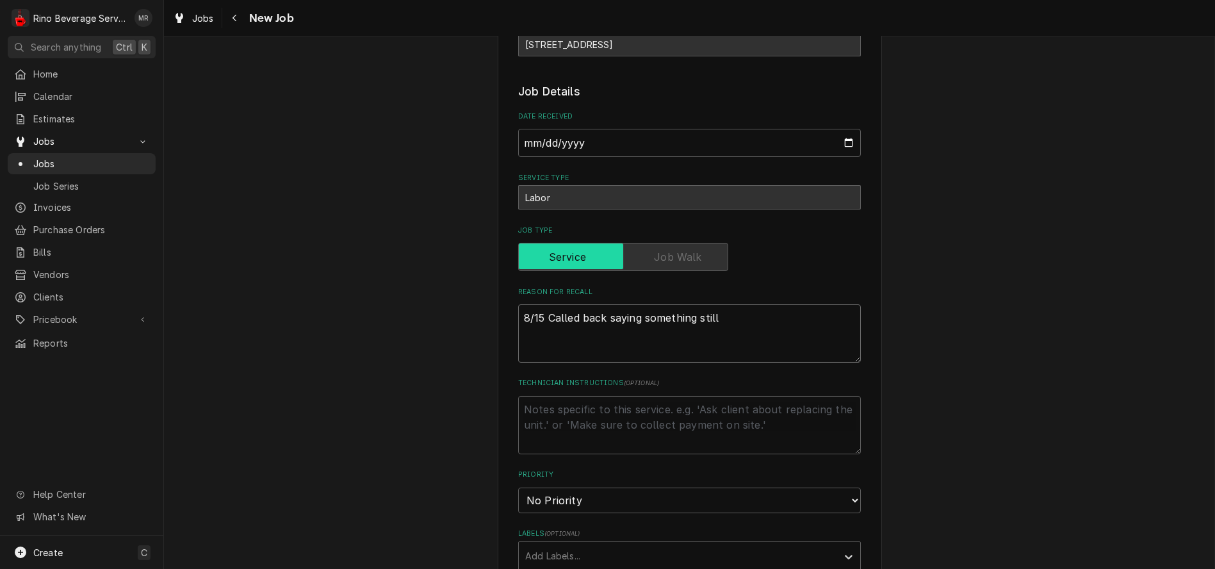
type textarea "8/15 Called back saying something still"
type textarea "x"
type textarea "8/15 Called back saying something still l"
type textarea "x"
type textarea "8/15 Called back saying something still le"
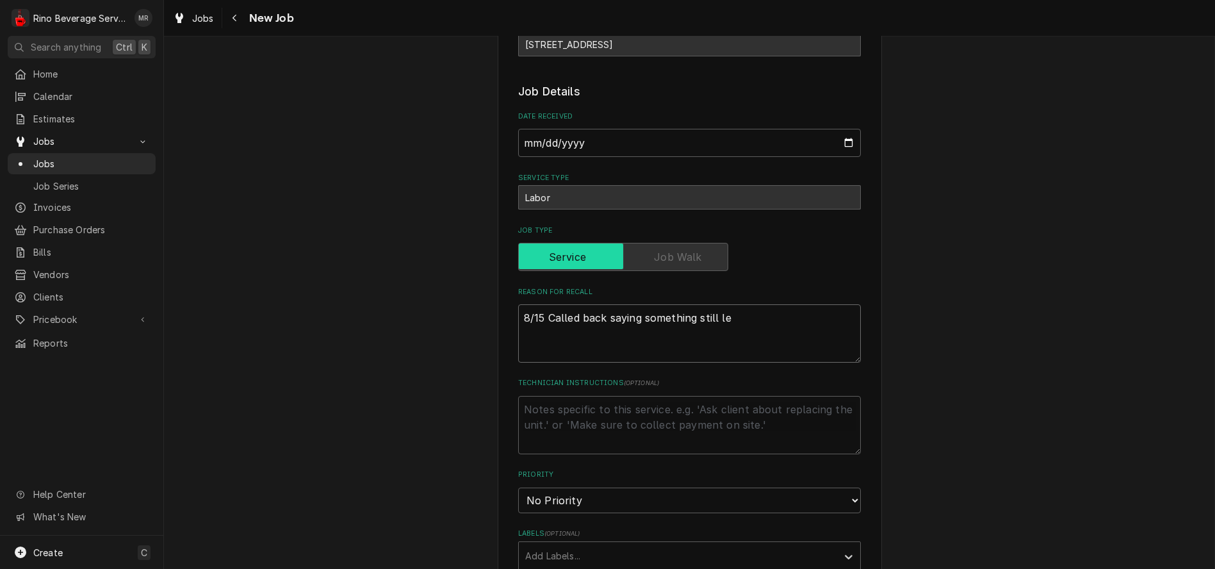
type textarea "x"
type textarea "8/15 Called back saying something still lea"
type textarea "x"
type textarea "8/15 Called back saying something still leak"
type textarea "x"
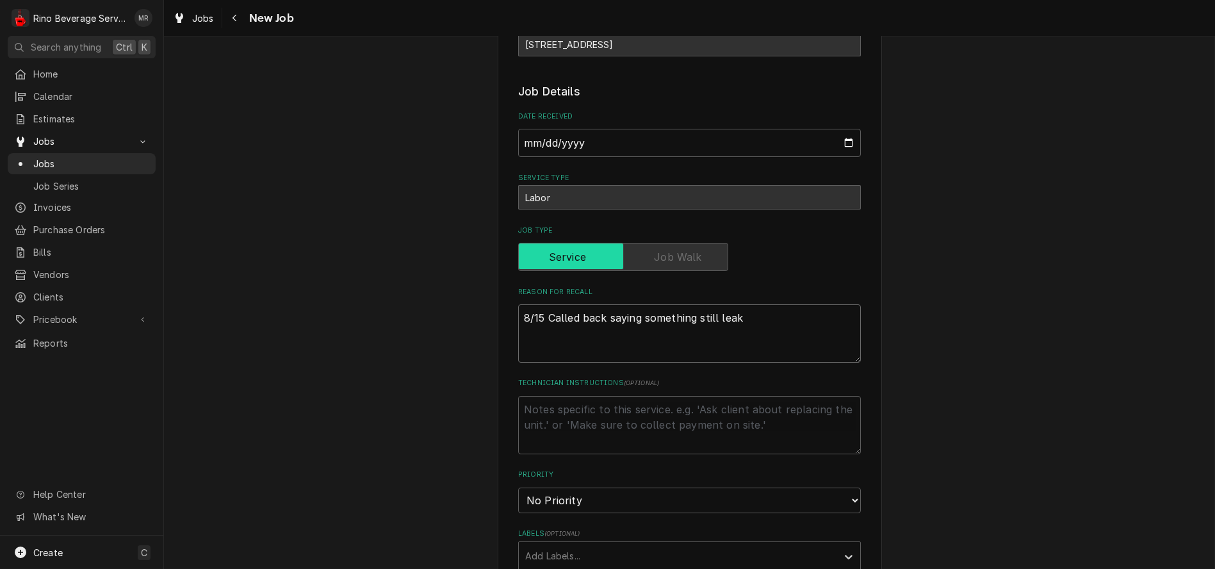
type textarea "8/15 Called back saying something still leaki"
type textarea "x"
type textarea "8/15 Called back saying something still leakin"
type textarea "x"
type textarea "8/15 Called back saying something still leaking"
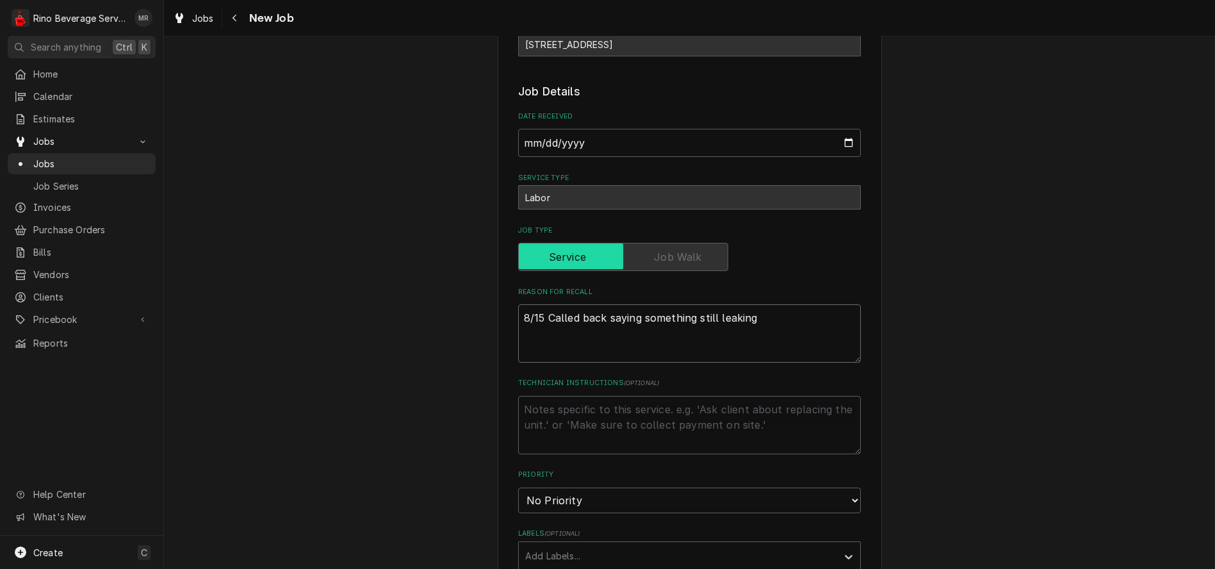
type textarea "x"
type textarea "8/15 Called back saying something still leaking"
type textarea "x"
type textarea "8/15 Called back saying something still leaking u"
type textarea "x"
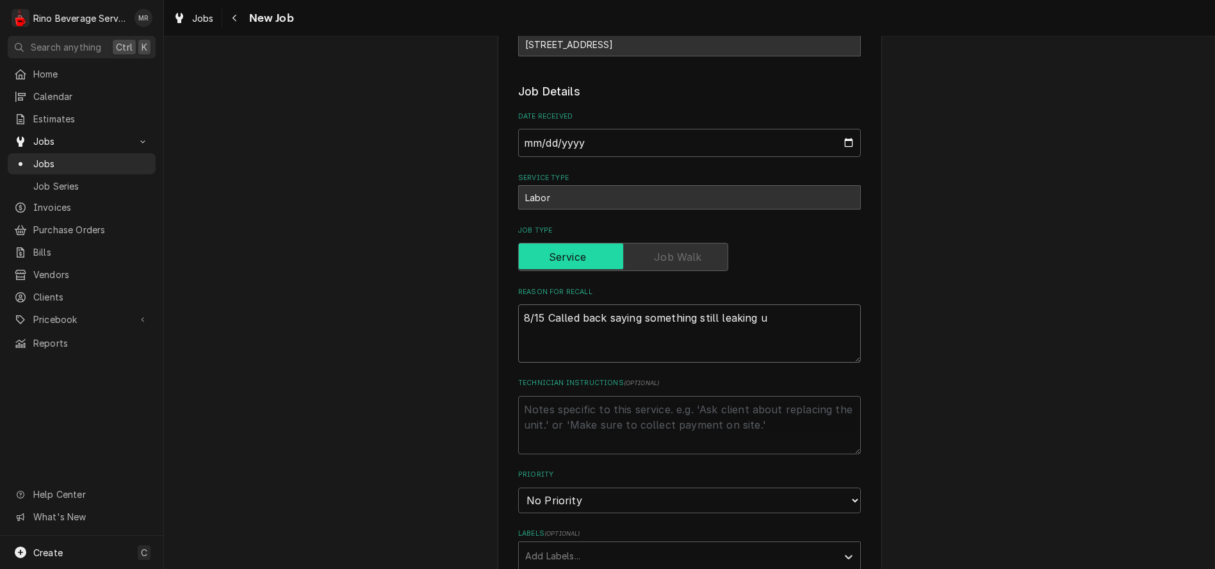
type textarea "8/15 Called back saying something still leaking un"
type textarea "x"
type textarea "8/15 Called back saying something still leaking und"
type textarea "x"
type textarea "8/15 Called back saying something still leaking unde"
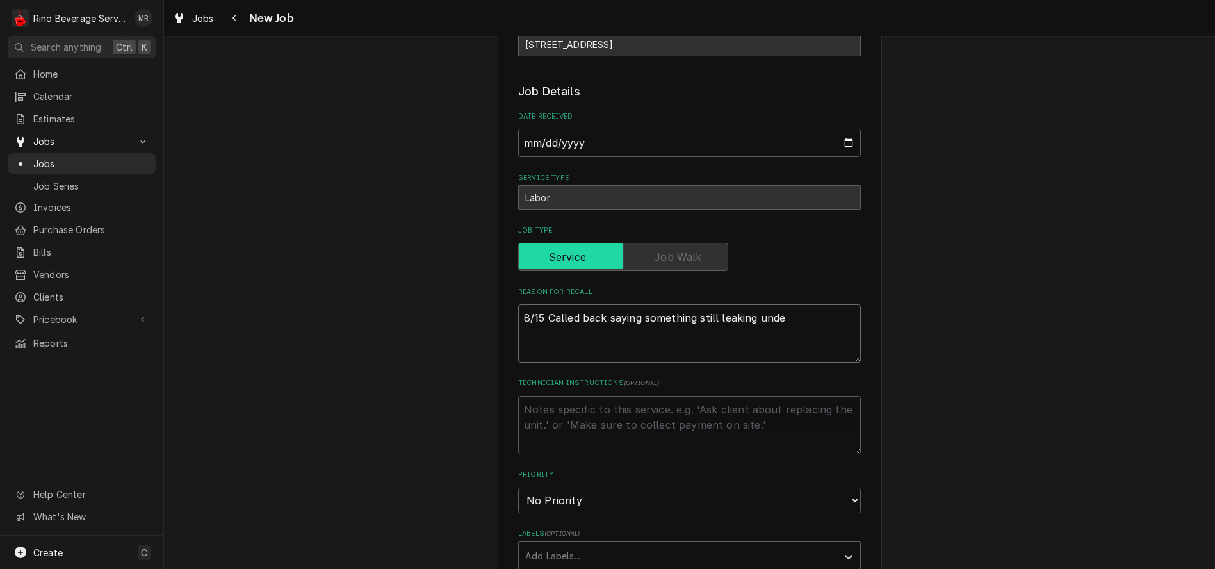
type textarea "x"
type textarea "8/15 Called back saying something still leaking under"
type textarea "x"
type textarea "8/15 Called back saying something still leaking under"
type textarea "x"
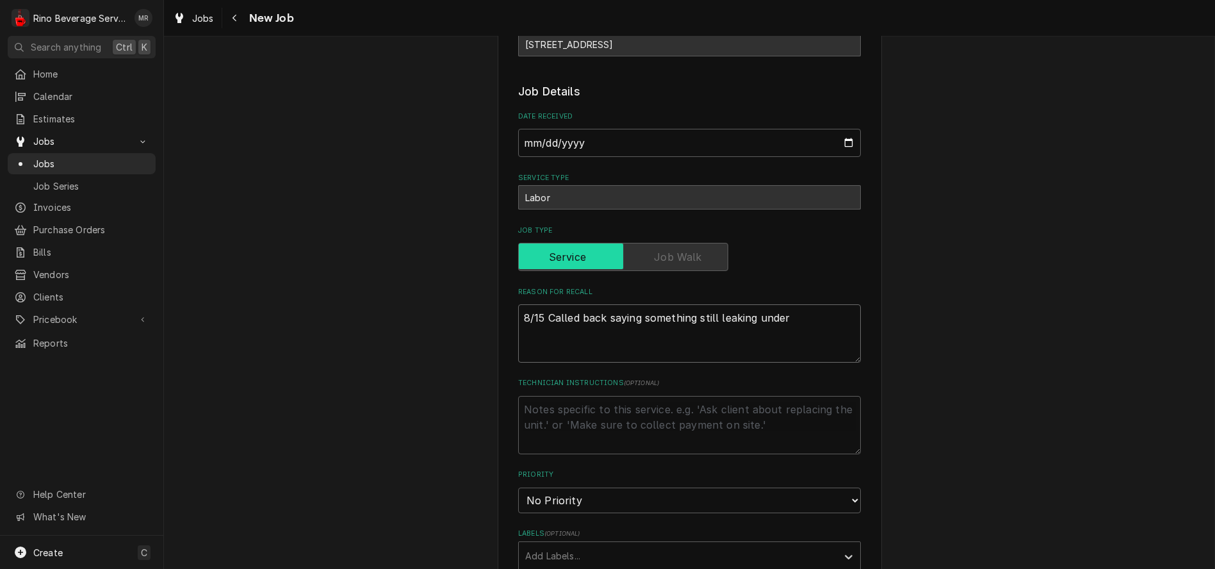
type textarea "8/15 Called back saying something still leaking under e"
type textarea "x"
type textarea "8/15 Called back saying something still leaking under es"
type textarea "x"
type textarea "8/15 Called back saying something still leaking under esp"
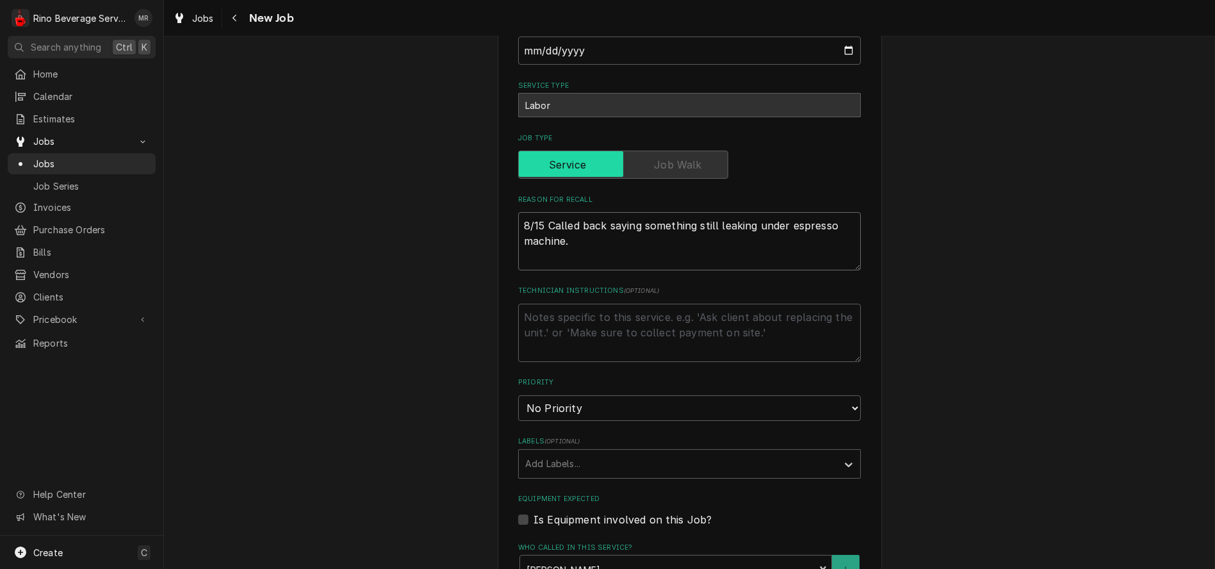
scroll to position [356, 0]
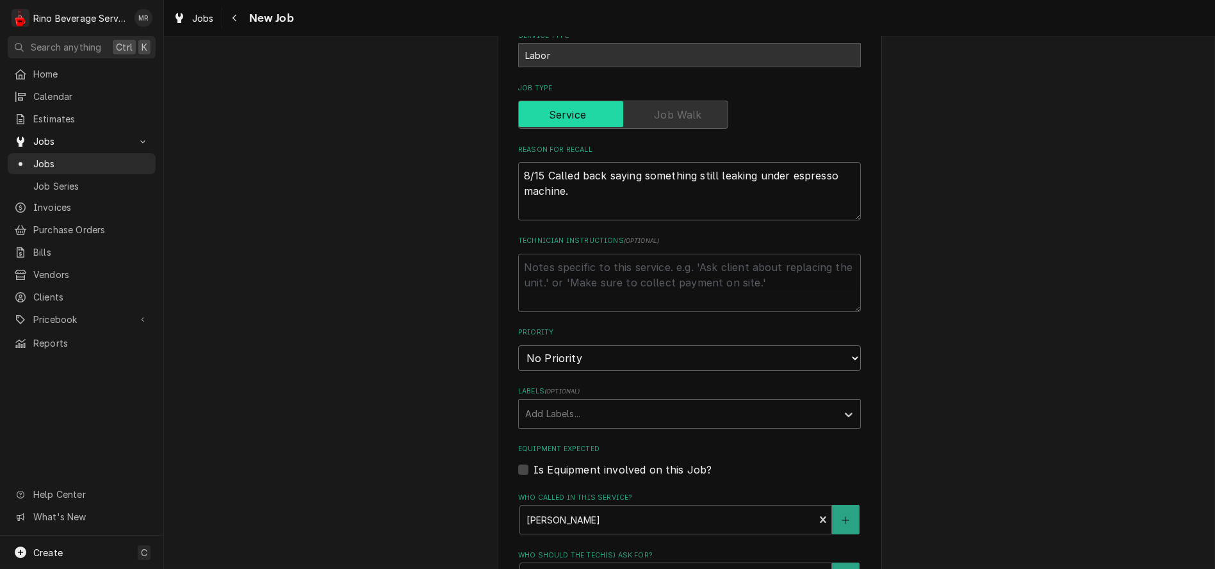
click at [823, 358] on select "No Priority Urgent High Medium Low" at bounding box center [689, 358] width 343 height 26
click at [518, 347] on select "No Priority Urgent High Medium Low" at bounding box center [689, 358] width 343 height 26
click at [534, 471] on label "Is Equipment involved on this Job?" at bounding box center [623, 469] width 178 height 15
click at [534, 471] on input "Equipment Expected" at bounding box center [705, 476] width 343 height 28
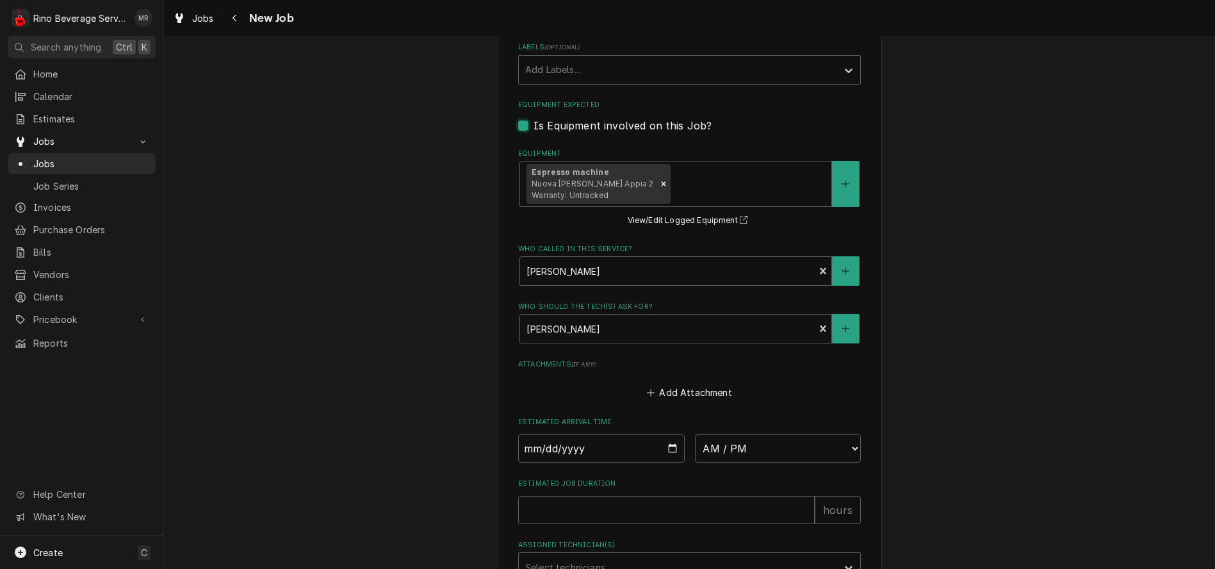
scroll to position [712, 0]
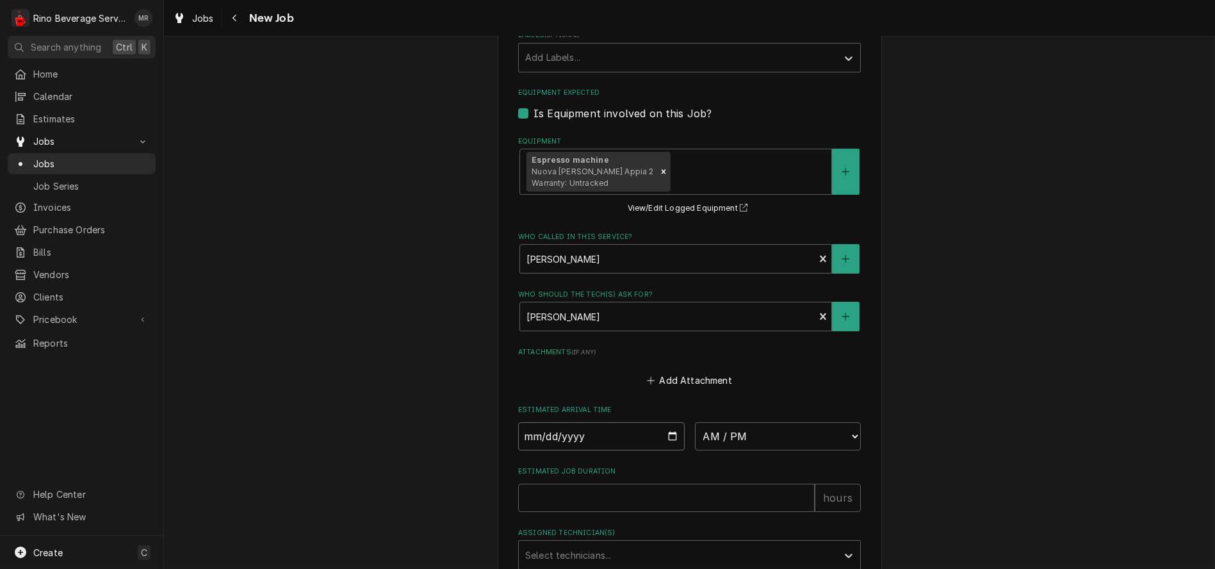
click at [668, 443] on input "Date" at bounding box center [601, 436] width 167 height 28
click at [847, 443] on select "AM / PM 6:00 AM 6:15 AM 6:30 AM 6:45 AM 7:00 AM 7:15 AM 7:30 AM 7:45 AM 8:00 AM…" at bounding box center [778, 436] width 167 height 28
click at [695, 427] on select "AM / PM 6:00 AM 6:15 AM 6:30 AM 6:45 AM 7:00 AM 7:15 AM 7:30 AM 7:45 AM 8:00 AM…" at bounding box center [778, 436] width 167 height 28
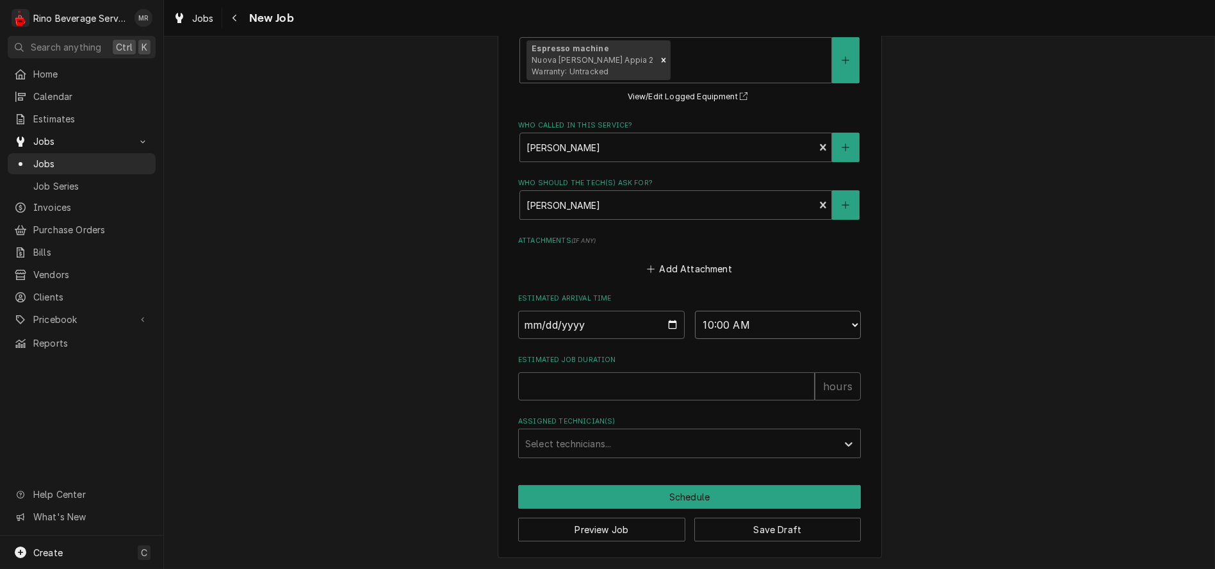
scroll to position [829, 0]
click at [796, 381] on input "1" at bounding box center [666, 386] width 297 height 28
click at [746, 445] on div "Assigned Technician(s)" at bounding box center [678, 443] width 306 height 23
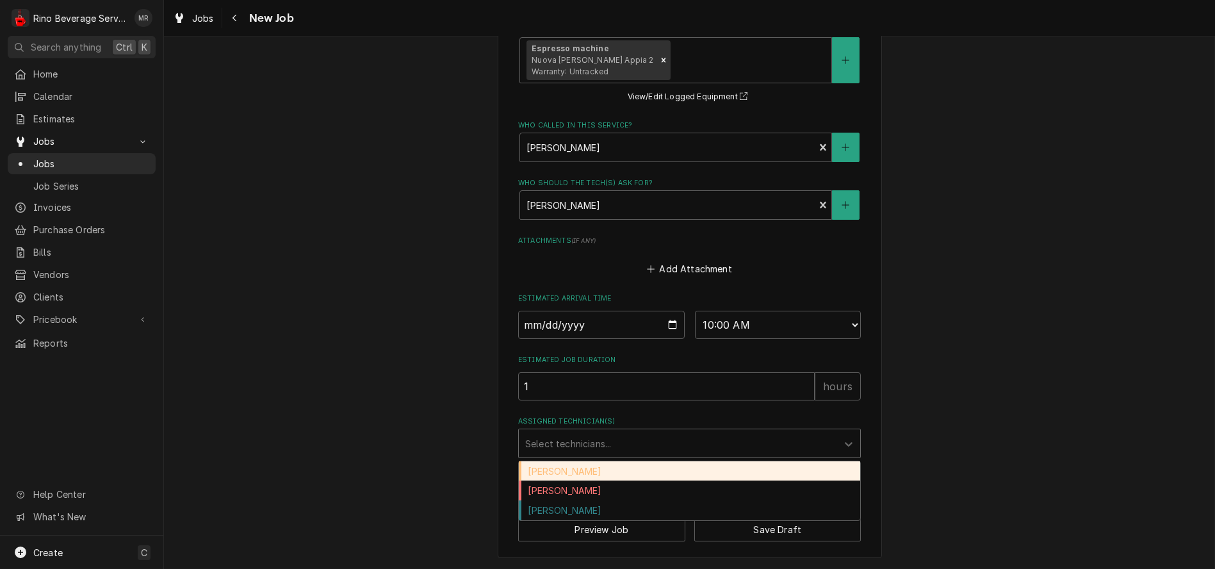
click at [707, 464] on div "Damon Rinehart" at bounding box center [689, 471] width 341 height 20
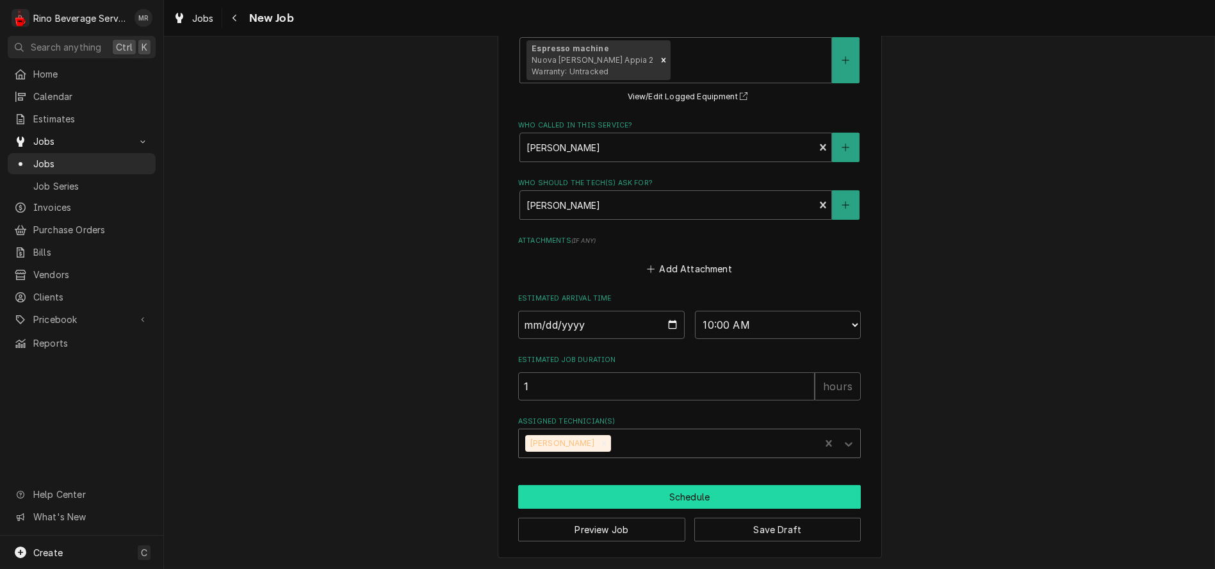
click at [690, 491] on button "Schedule" at bounding box center [689, 497] width 343 height 24
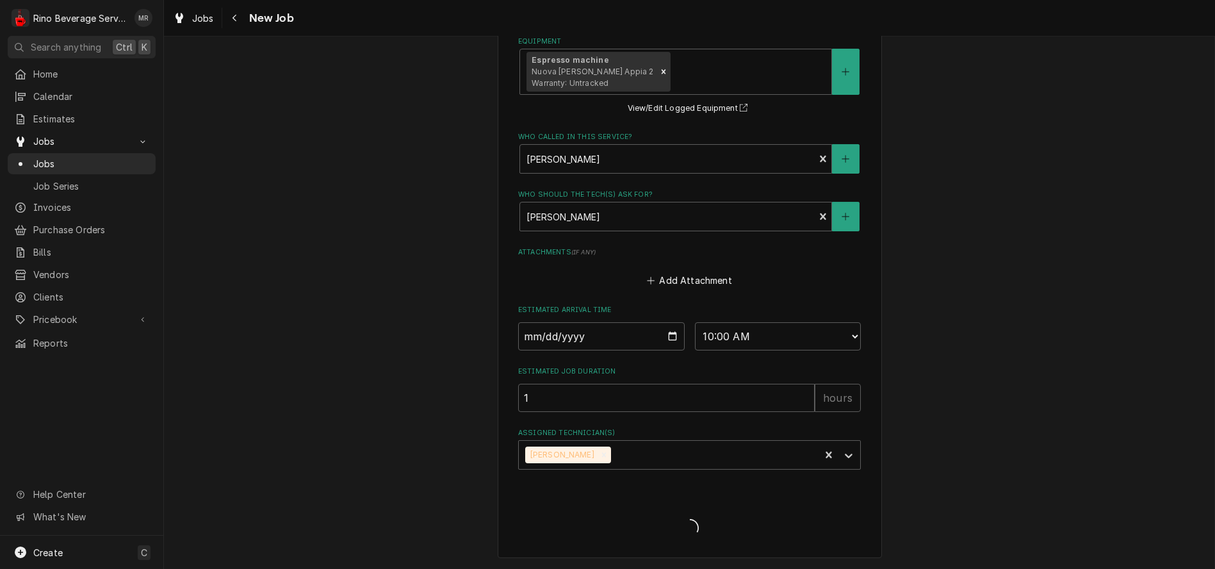
scroll to position [816, 0]
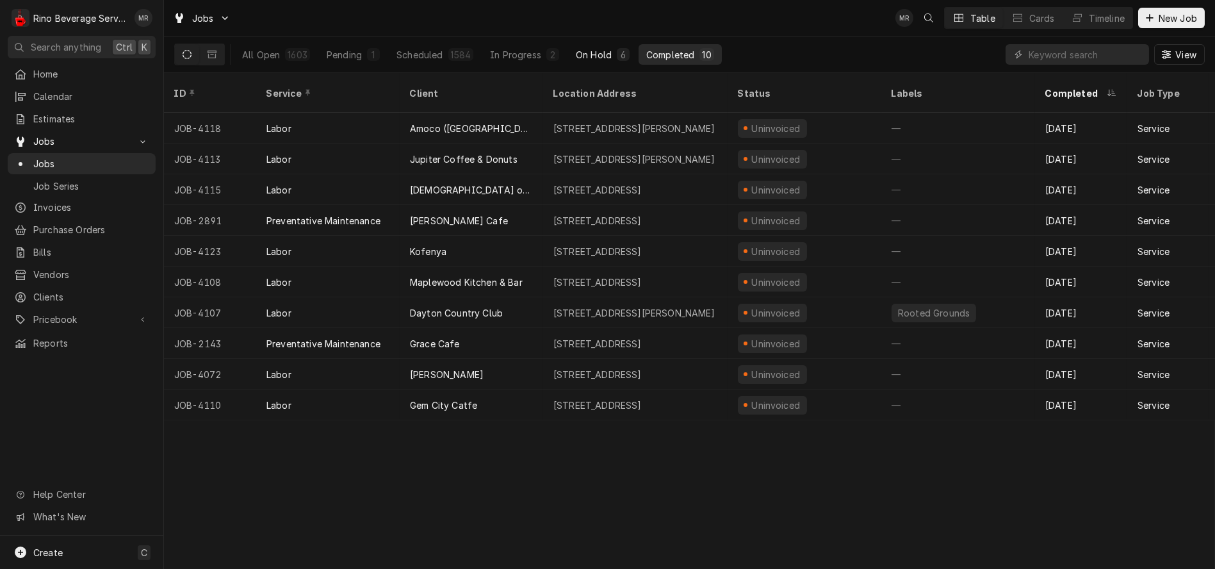
click at [594, 49] on div "On Hold" at bounding box center [594, 54] width 36 height 13
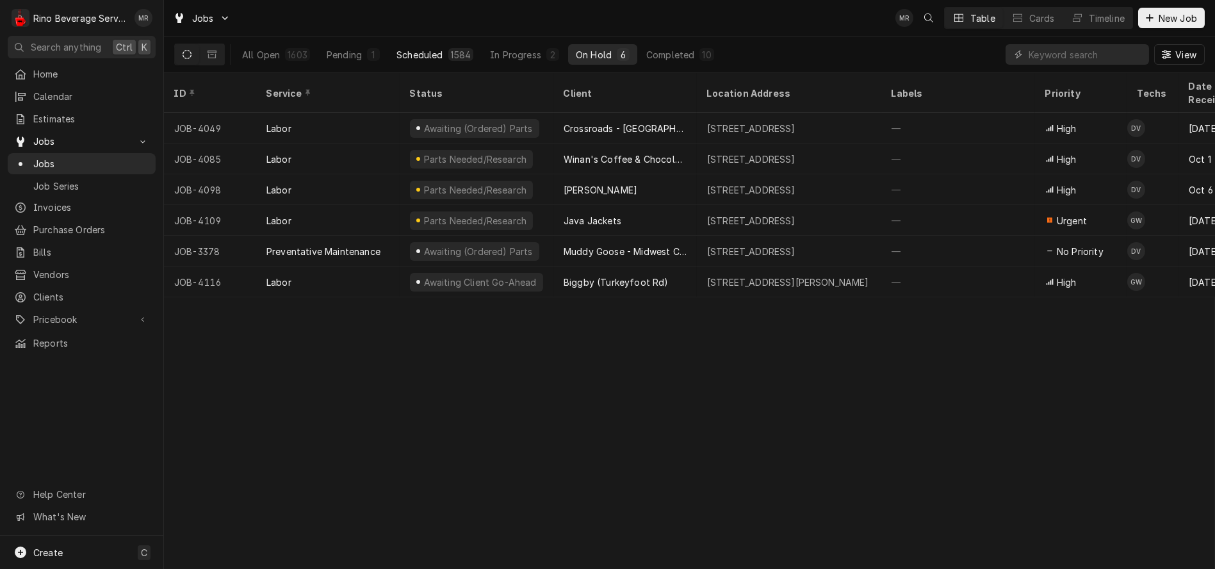
click at [412, 54] on div "Scheduled" at bounding box center [420, 54] width 46 height 13
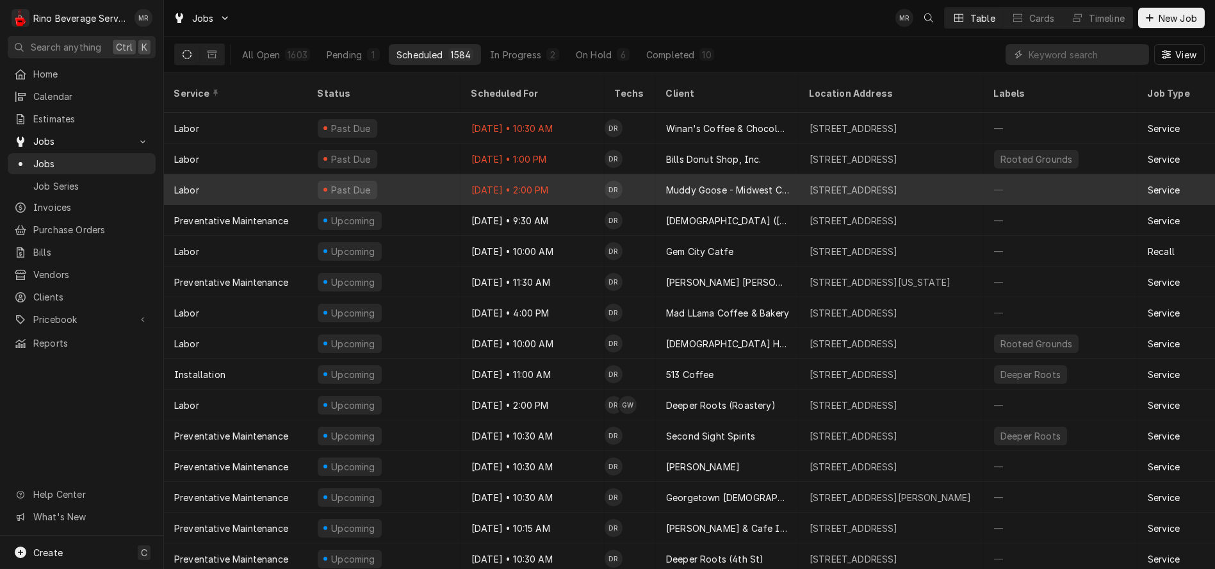
click at [439, 174] on div "Past Due" at bounding box center [385, 189] width 154 height 31
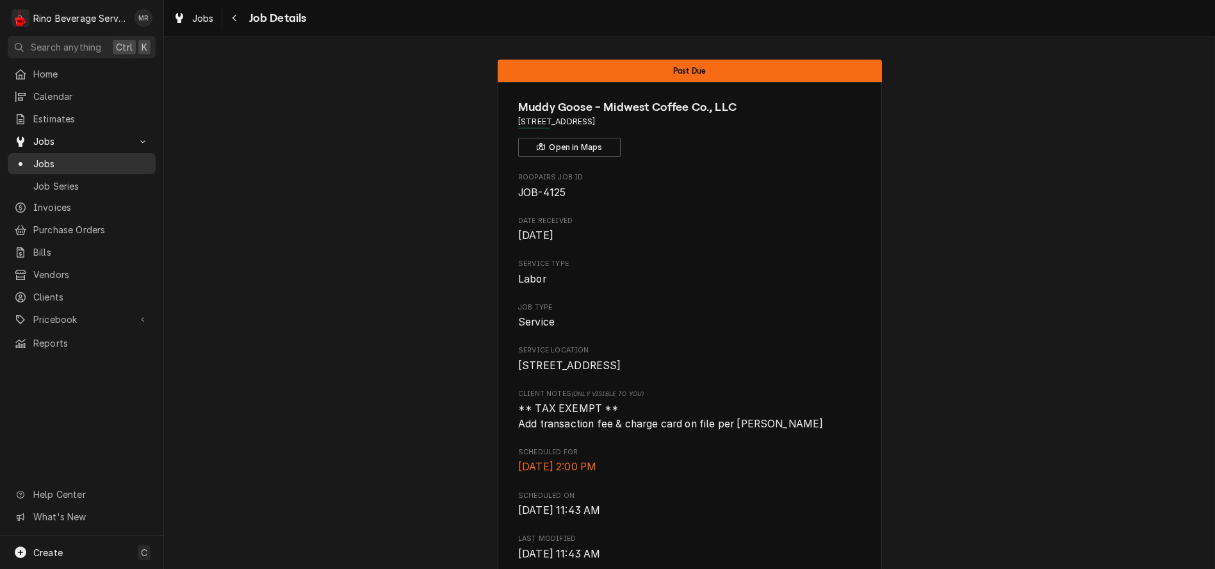
click at [54, 161] on span "Jobs" at bounding box center [91, 163] width 116 height 13
